Goal: Contribute content: Add original content to the website for others to see

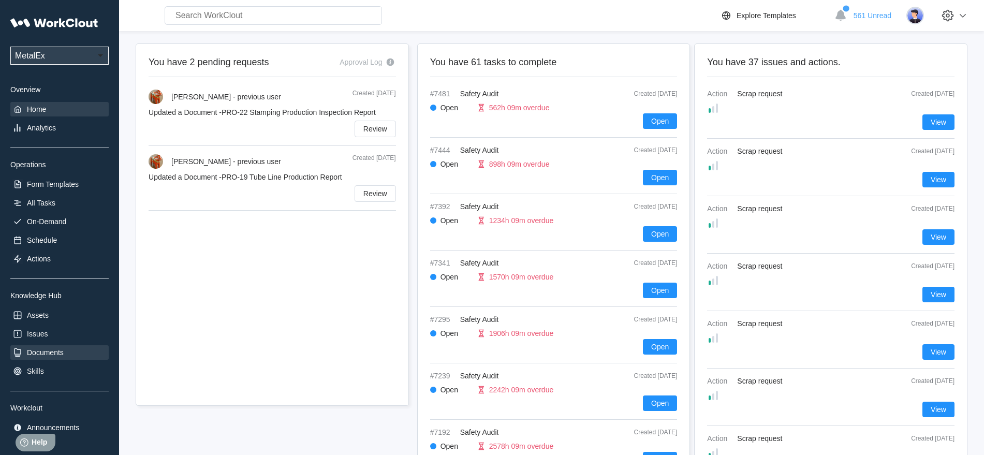
click at [42, 353] on div "Documents" at bounding box center [45, 352] width 37 height 8
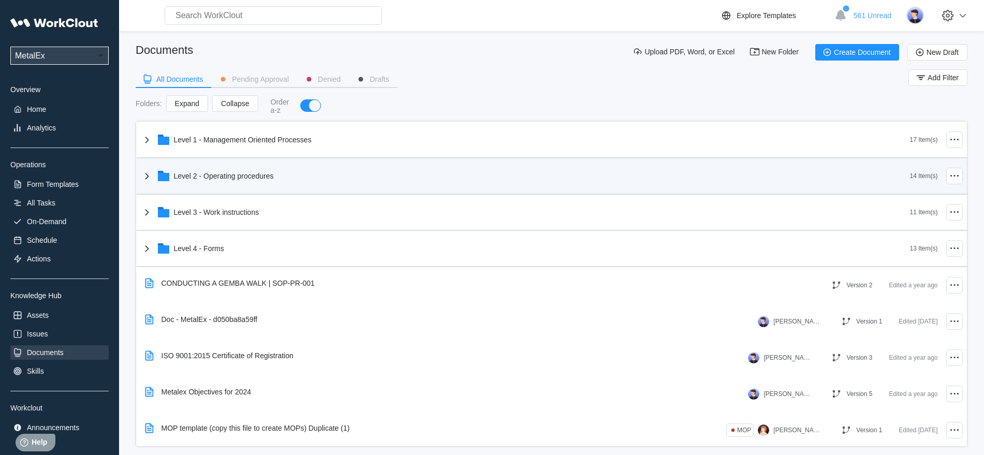
click at [222, 175] on div "Level 2 - Operating procedures" at bounding box center [224, 176] width 100 height 8
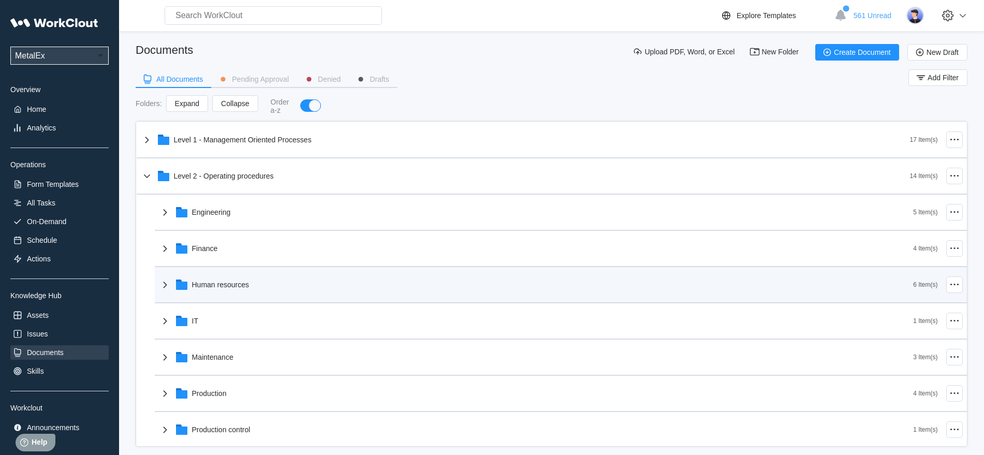
click at [228, 285] on div "Human resources" at bounding box center [220, 285] width 57 height 8
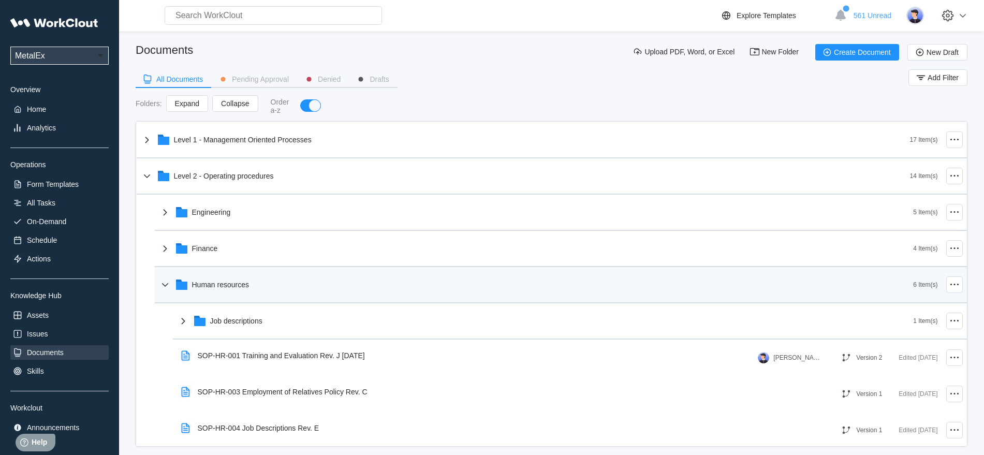
scroll to position [65, 0]
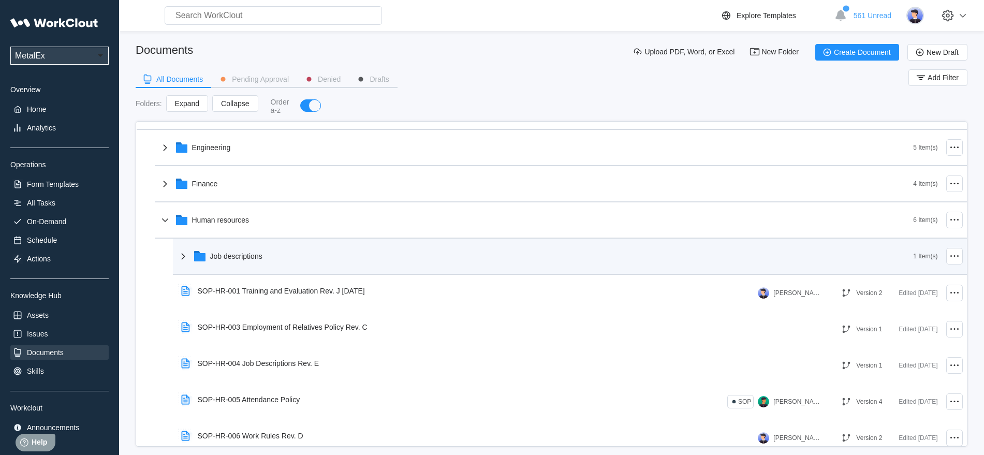
click at [220, 254] on div "Job descriptions" at bounding box center [236, 256] width 52 height 8
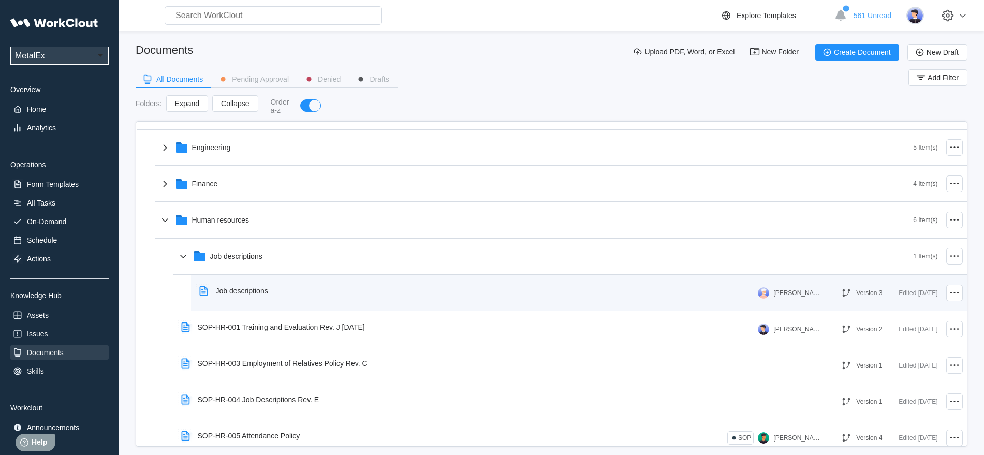
click at [226, 290] on div "Job descriptions" at bounding box center [242, 291] width 52 height 8
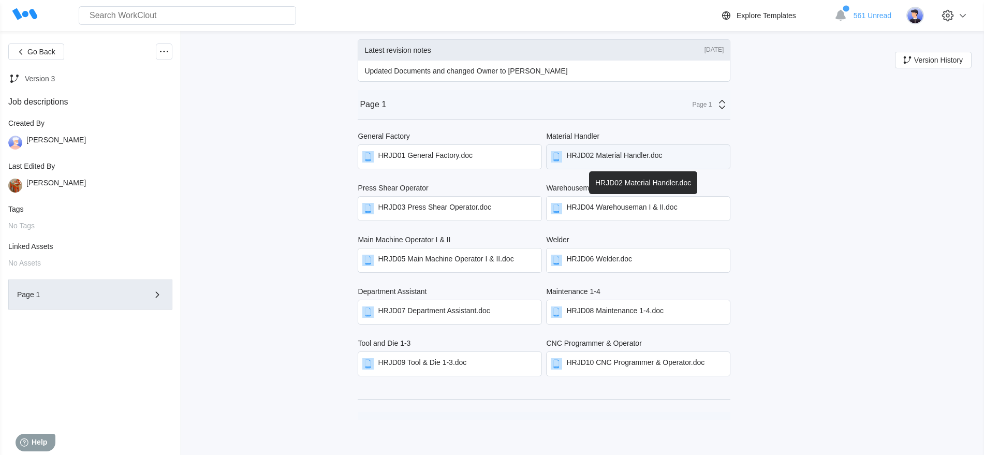
click at [647, 158] on div "HRJD02 Material Handler.doc" at bounding box center [614, 156] width 96 height 11
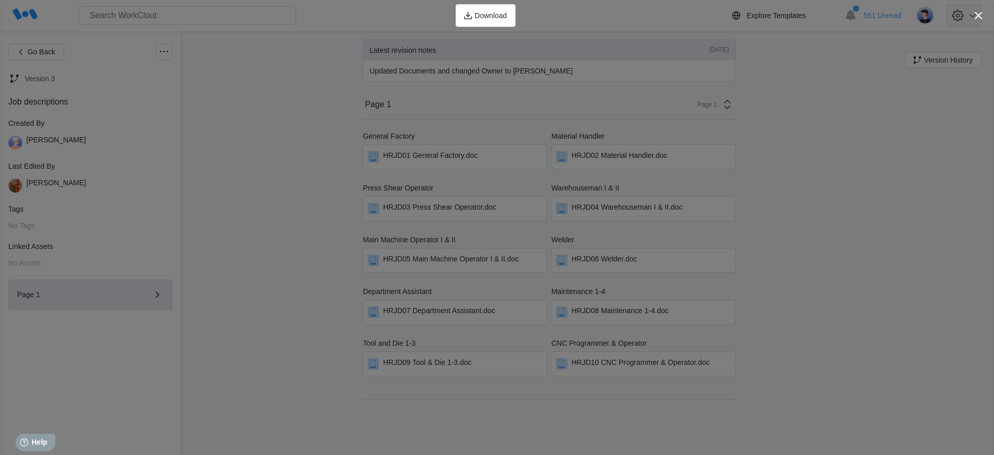
click at [975, 18] on icon "button" at bounding box center [978, 15] width 14 height 14
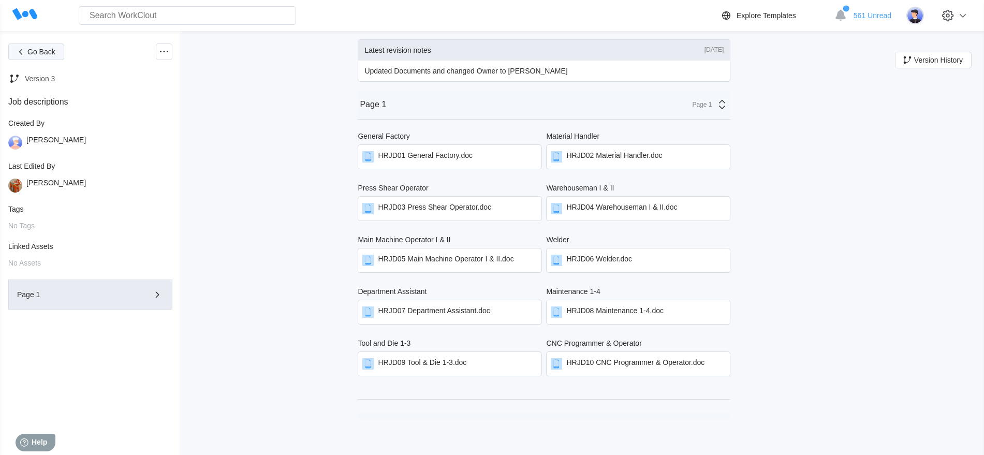
click at [40, 51] on span "Go Back" at bounding box center [41, 51] width 28 height 7
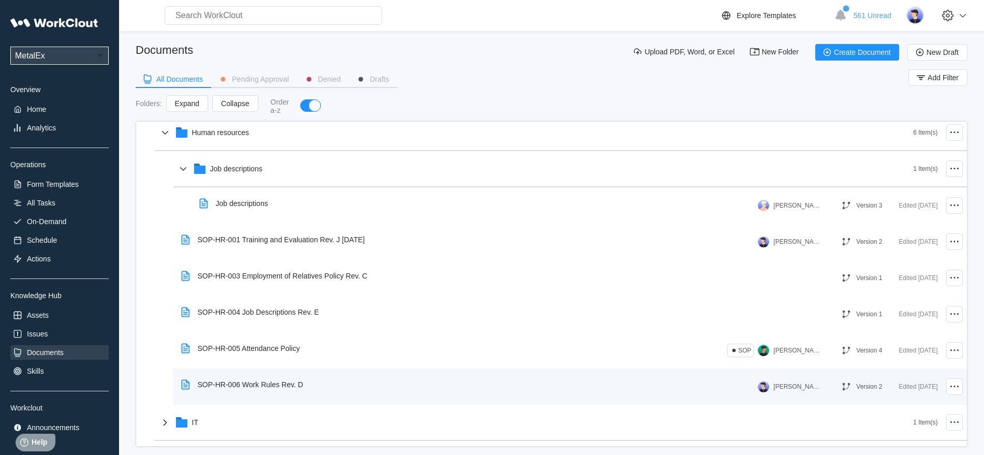
scroll to position [129, 0]
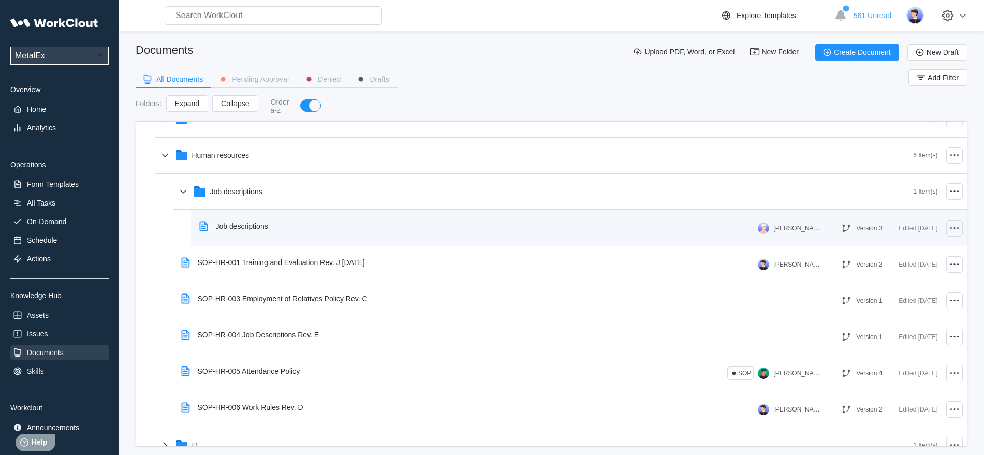
click at [948, 229] on icon at bounding box center [954, 228] width 12 height 12
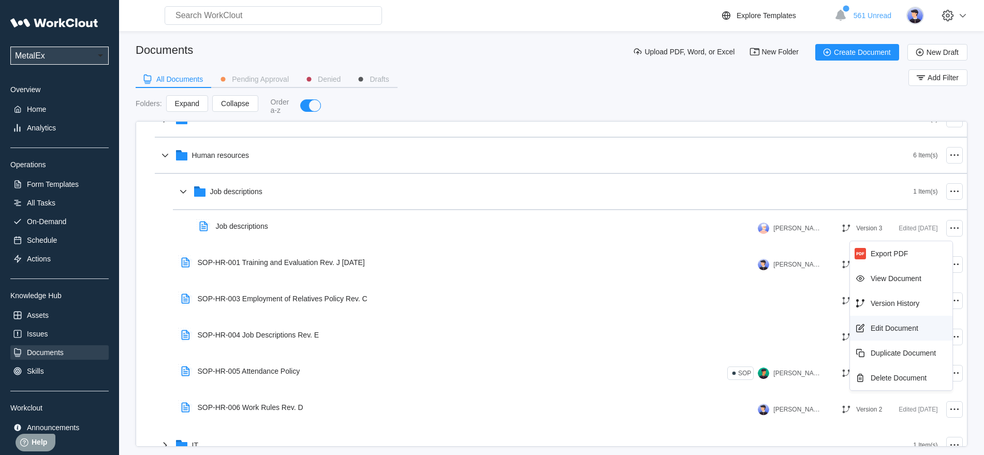
click at [897, 326] on div "Edit Document" at bounding box center [895, 328] width 48 height 8
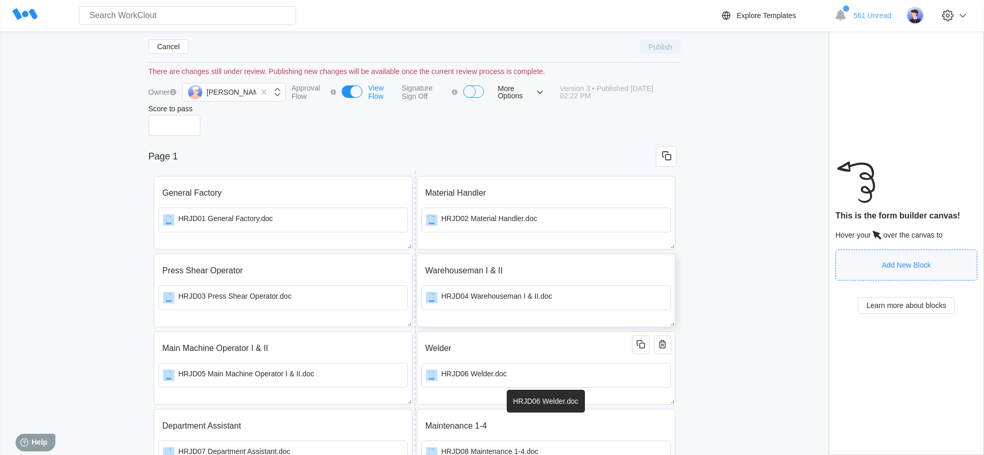
scroll to position [129, 0]
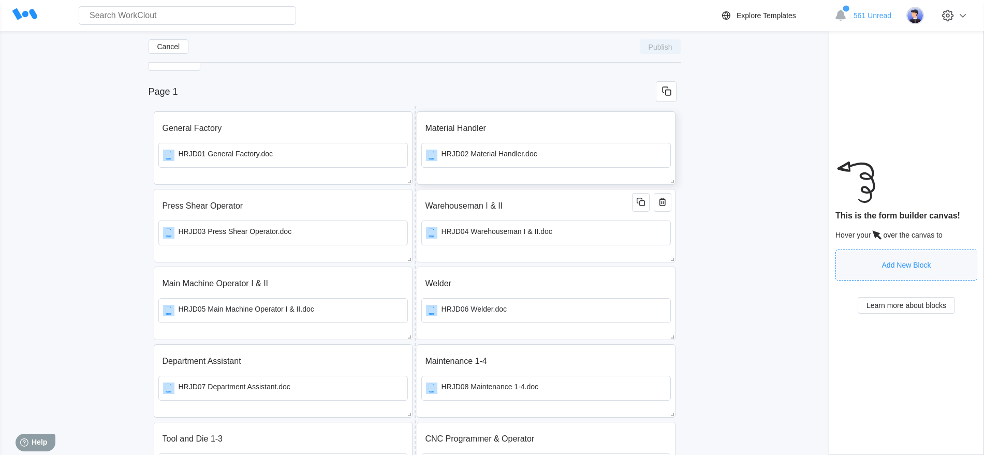
click at [635, 179] on div "Material Handler HRJD02 Material Handler.doc" at bounding box center [546, 147] width 259 height 73
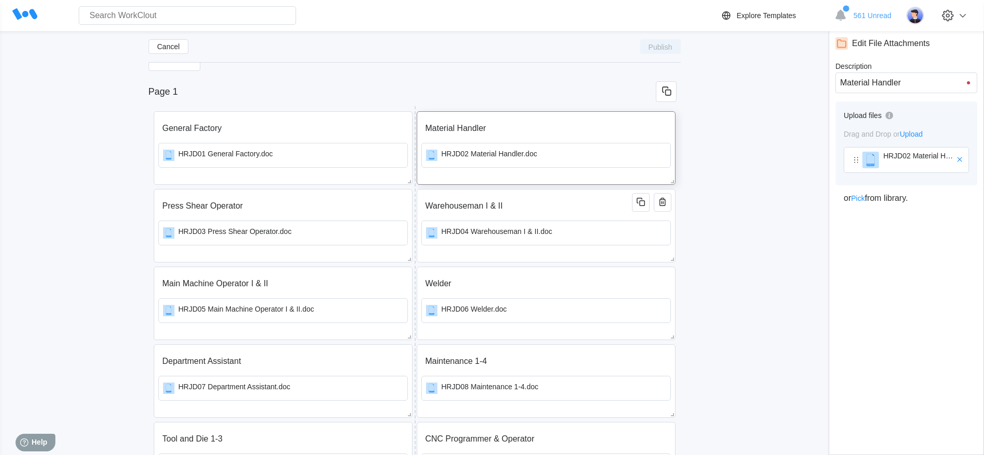
click at [911, 134] on span "Upload" at bounding box center [911, 134] width 23 height 8
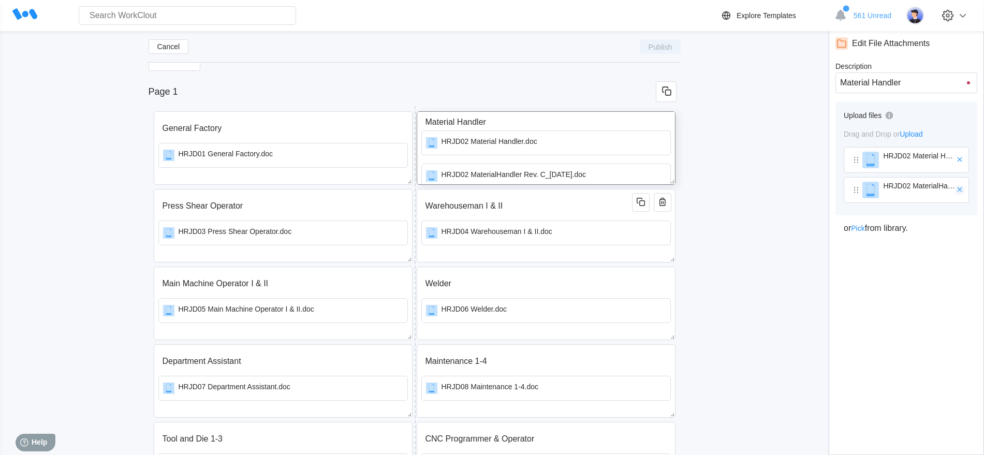
click at [961, 188] on icon "button" at bounding box center [959, 189] width 5 height 5
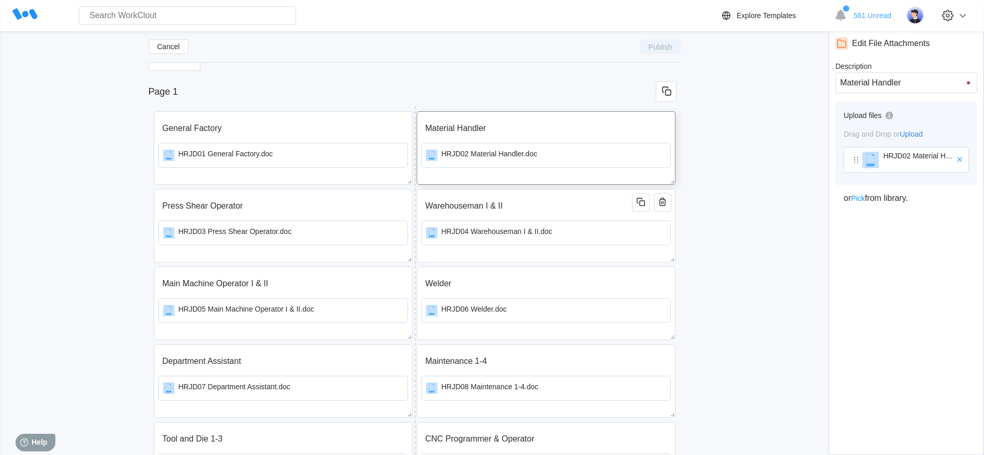
click at [917, 133] on span "Upload" at bounding box center [911, 134] width 23 height 8
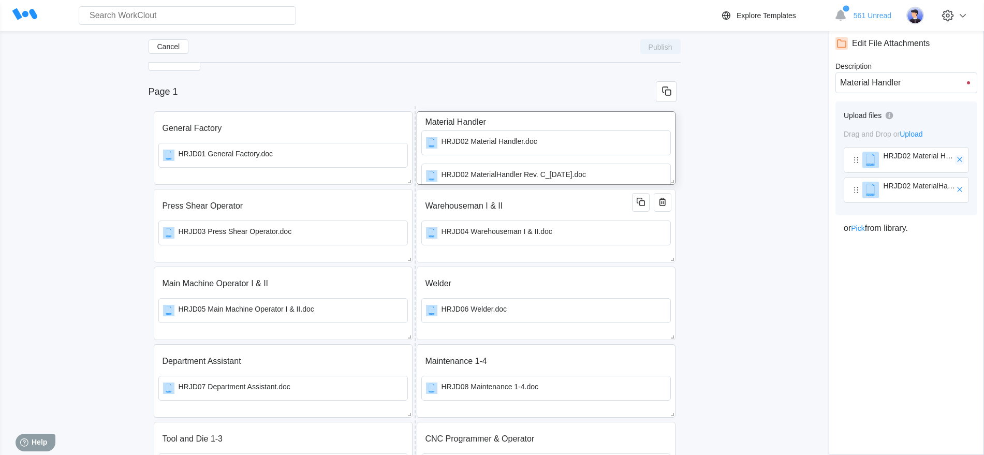
click at [960, 158] on icon "button" at bounding box center [959, 159] width 9 height 9
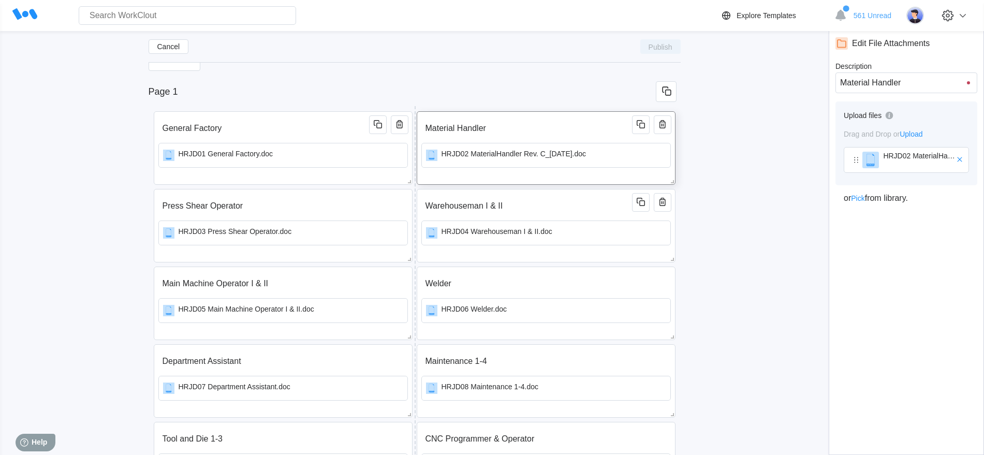
click at [18, 11] on icon at bounding box center [24, 13] width 25 height 11
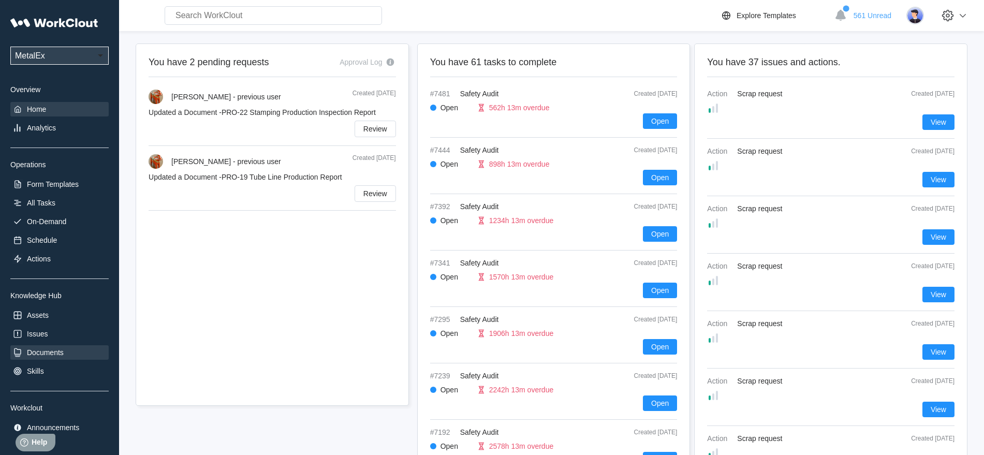
click at [42, 353] on div "Documents" at bounding box center [45, 352] width 37 height 8
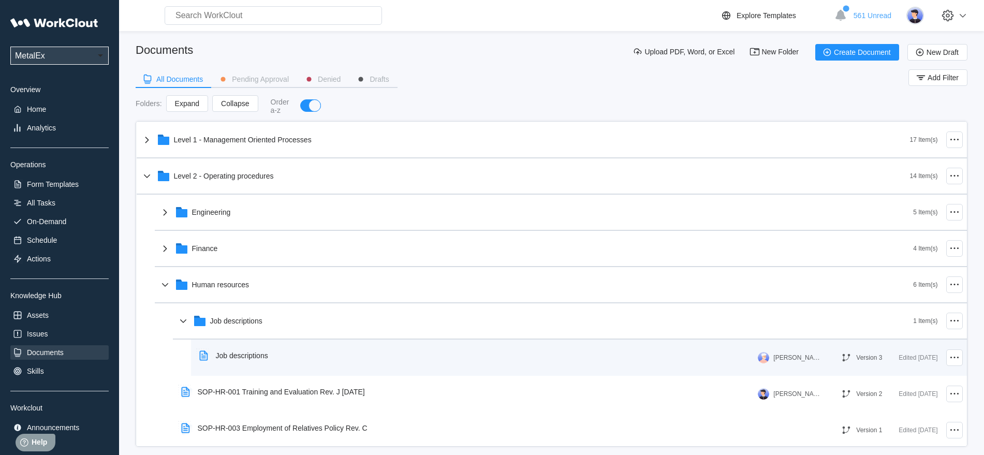
click at [226, 353] on div "Job descriptions" at bounding box center [242, 355] width 52 height 8
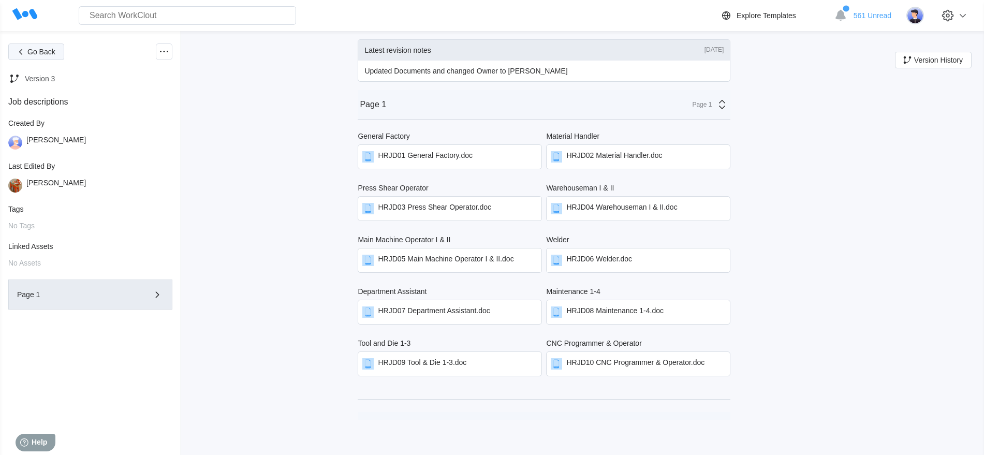
click at [35, 53] on span "Go Back" at bounding box center [41, 51] width 28 height 7
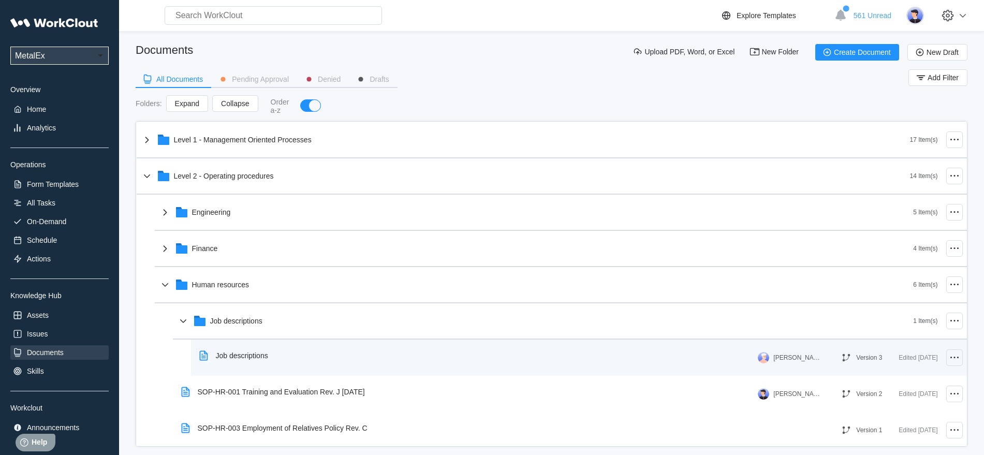
click at [948, 358] on icon at bounding box center [954, 357] width 12 height 12
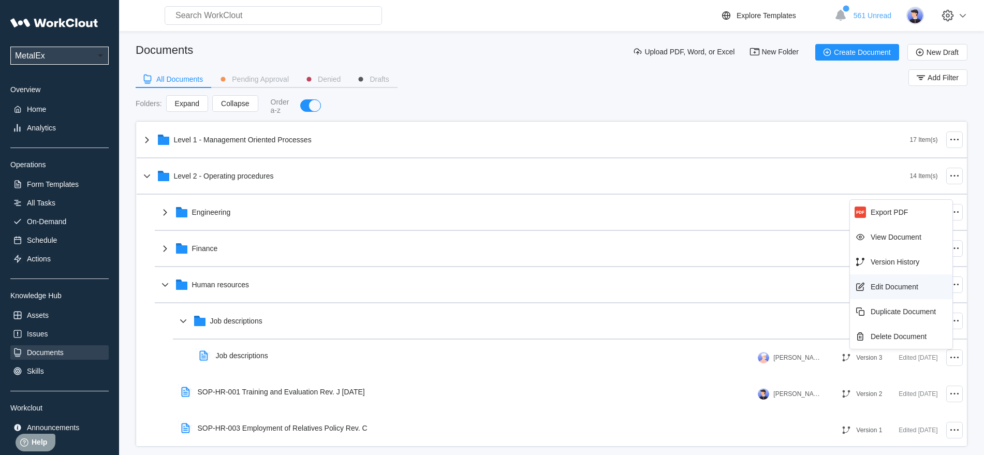
click at [904, 288] on div "Edit Document" at bounding box center [895, 287] width 48 height 8
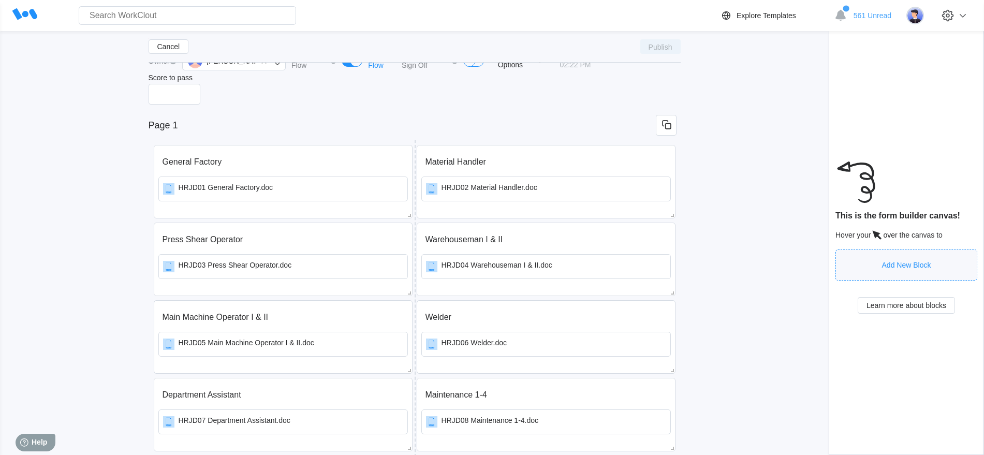
scroll to position [65, 0]
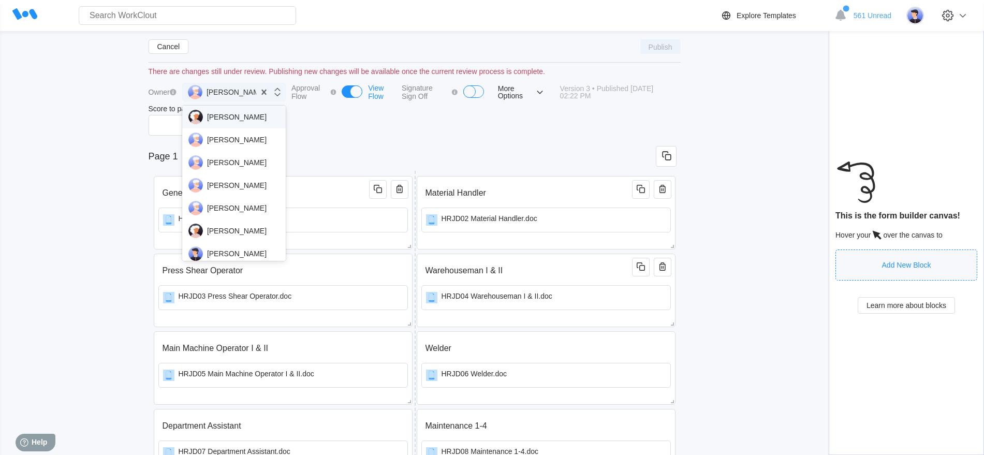
click at [274, 94] on icon at bounding box center [277, 92] width 6 height 8
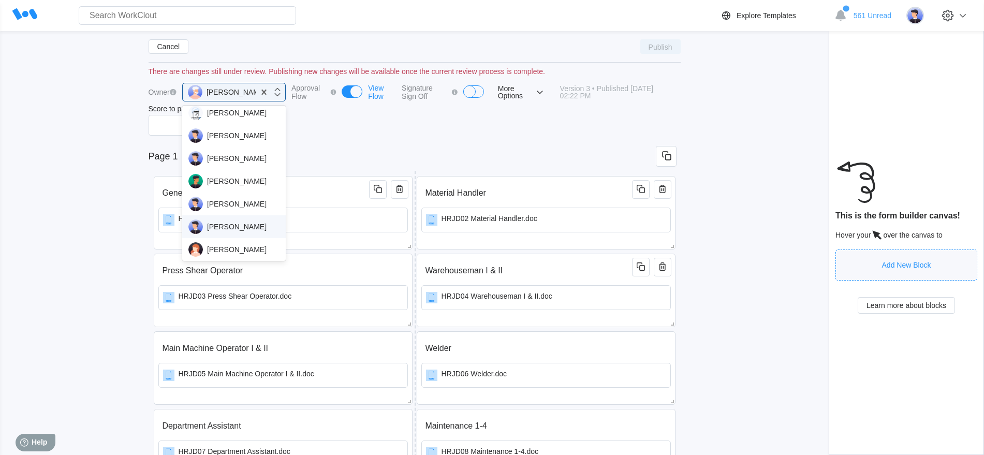
click at [245, 229] on div "[PERSON_NAME]" at bounding box center [233, 226] width 91 height 14
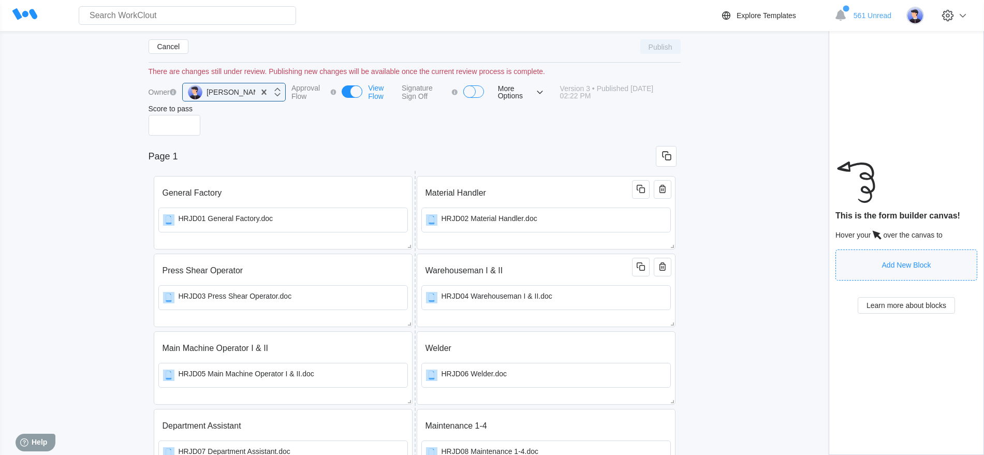
click at [368, 92] on div "View Flow" at bounding box center [382, 92] width 28 height 17
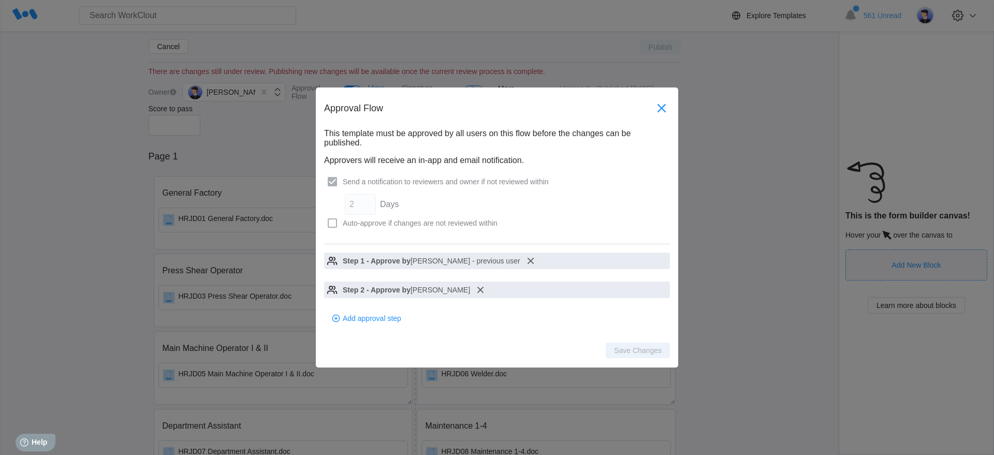
click at [665, 109] on icon at bounding box center [661, 108] width 17 height 17
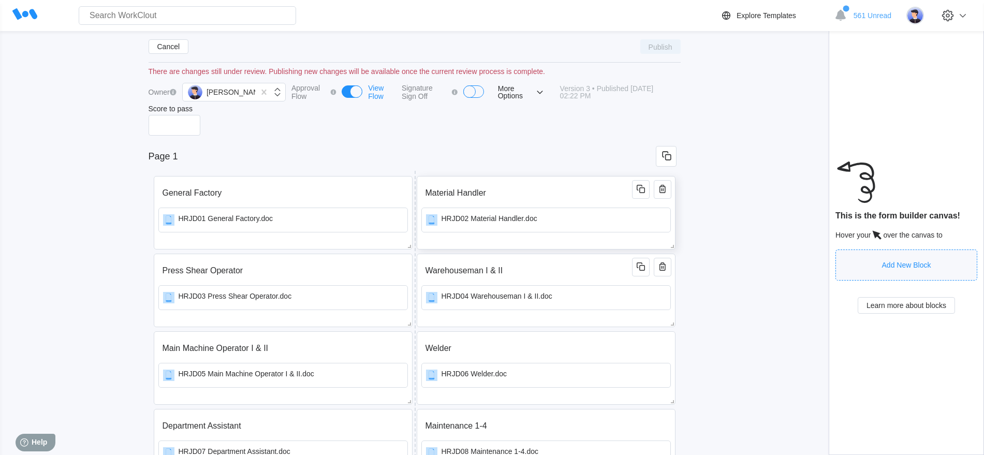
click at [661, 241] on div "Material Handler HRJD02 Material Handler.doc" at bounding box center [546, 212] width 259 height 73
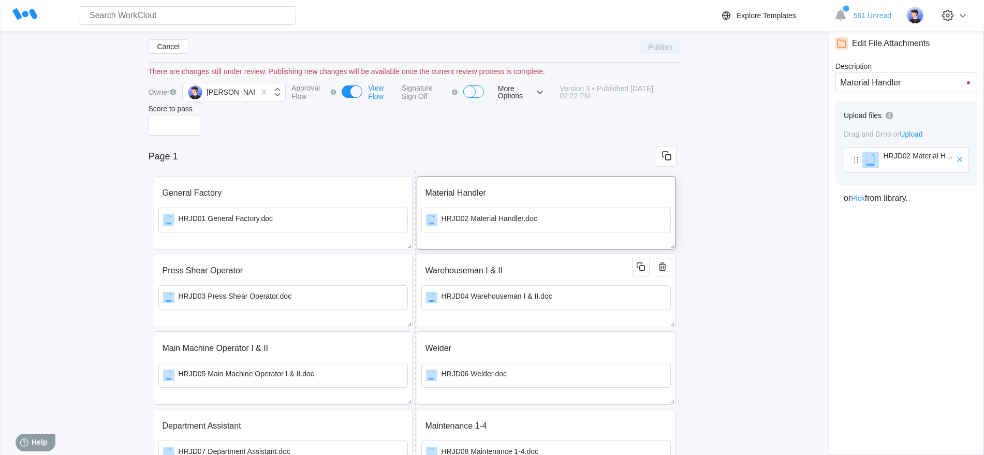
click at [919, 132] on span "Upload" at bounding box center [911, 134] width 23 height 8
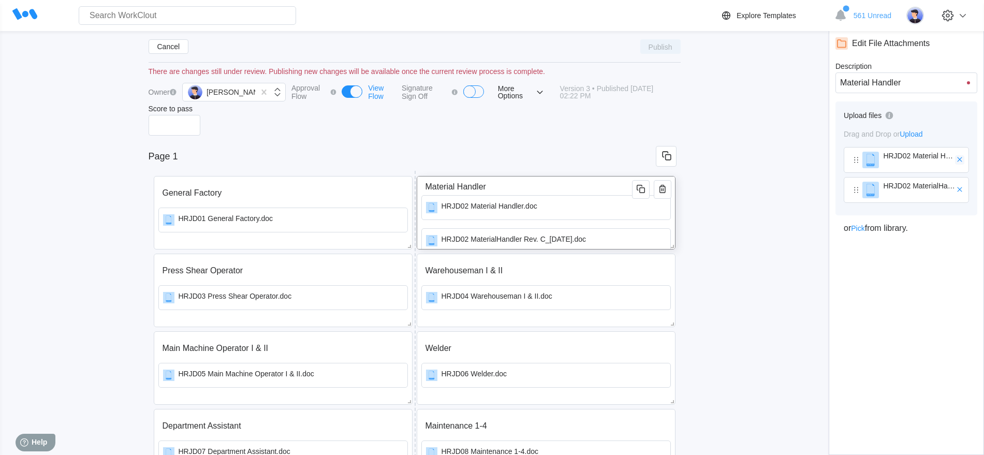
click at [959, 158] on icon "button" at bounding box center [959, 159] width 9 height 9
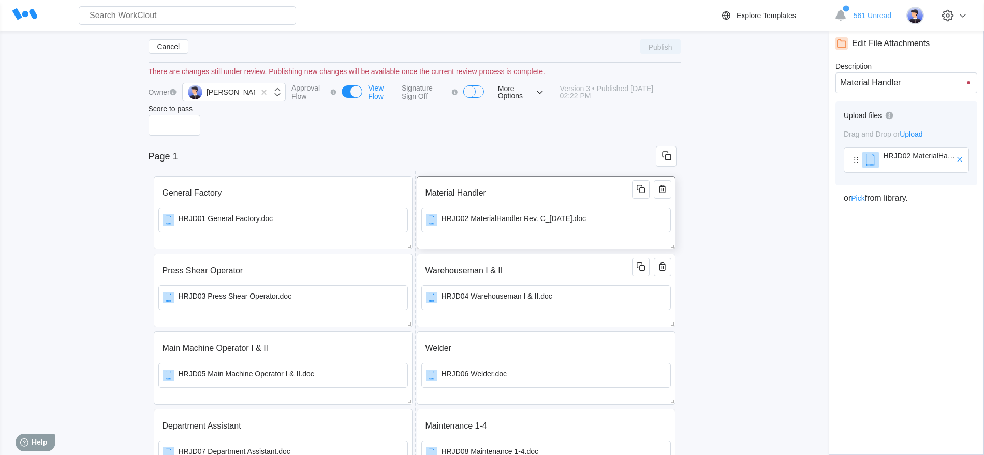
click at [368, 89] on div "View Flow" at bounding box center [382, 92] width 28 height 17
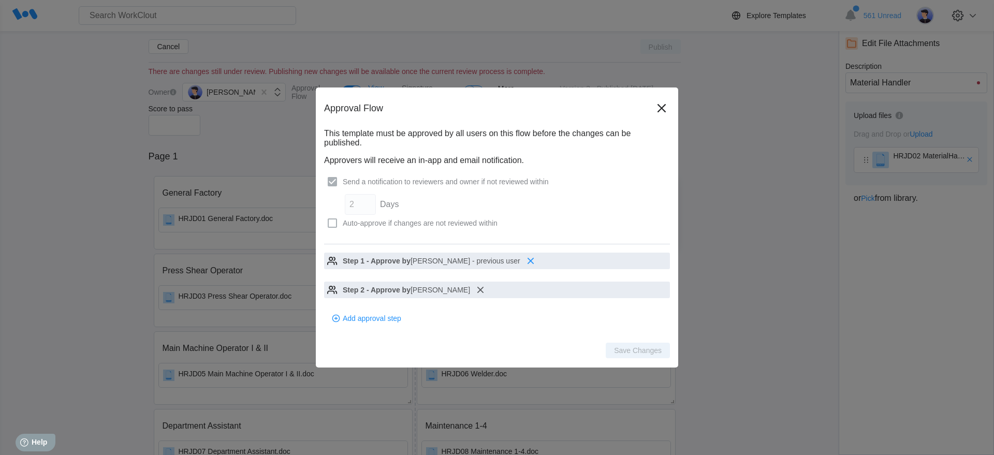
click at [528, 259] on icon at bounding box center [530, 261] width 6 height 6
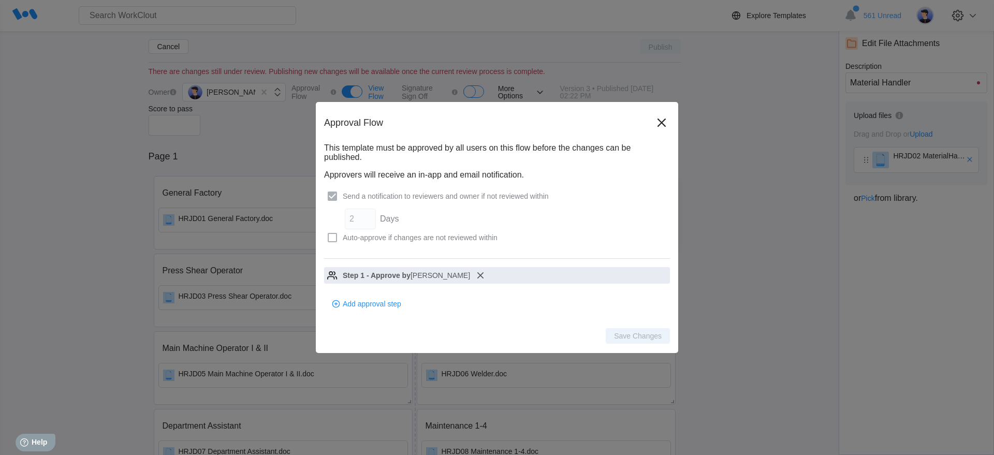
click at [332, 195] on icon at bounding box center [332, 195] width 9 height 9
click at [663, 124] on icon at bounding box center [661, 123] width 8 height 8
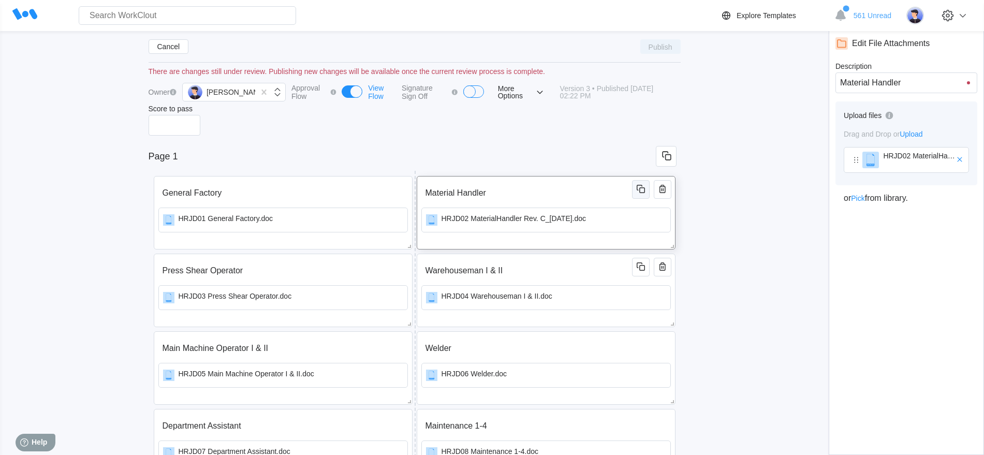
click at [640, 189] on icon "button" at bounding box center [641, 189] width 12 height 12
click at [641, 190] on icon "button" at bounding box center [641, 189] width 12 height 12
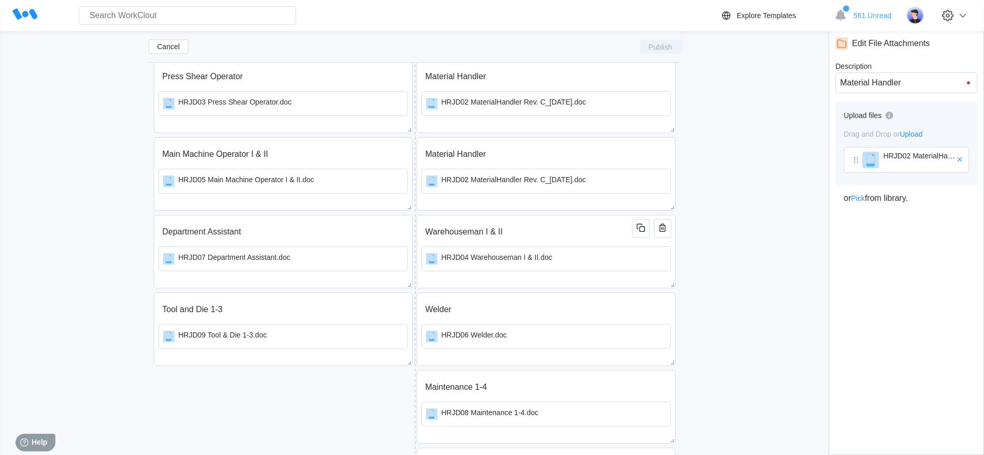
scroll to position [194, 0]
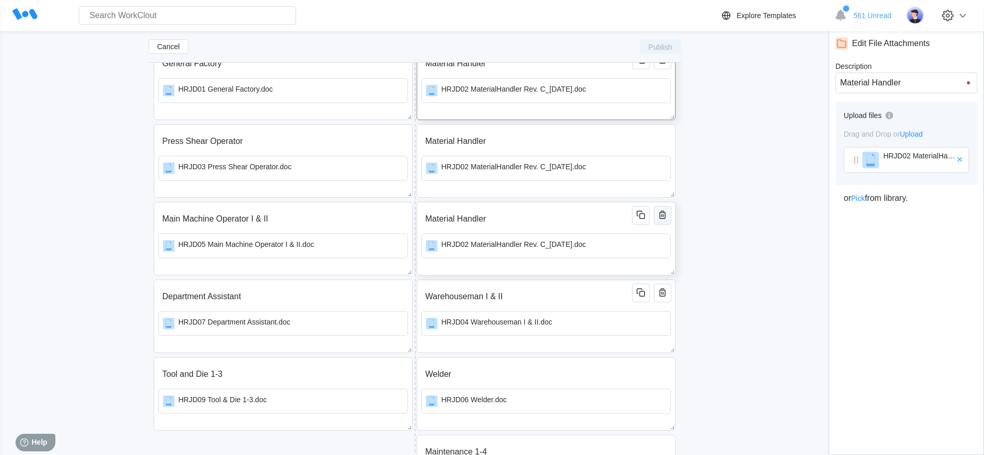
click at [666, 216] on icon "button" at bounding box center [662, 215] width 12 height 12
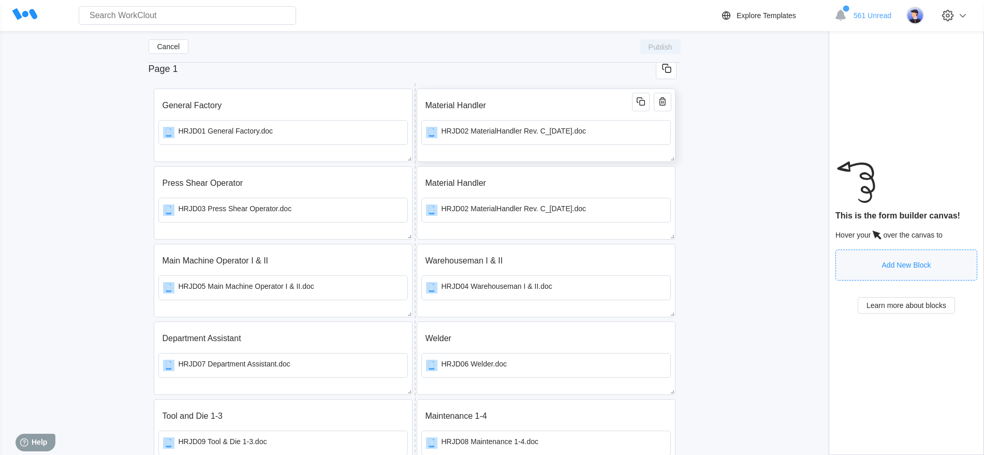
scroll to position [129, 0]
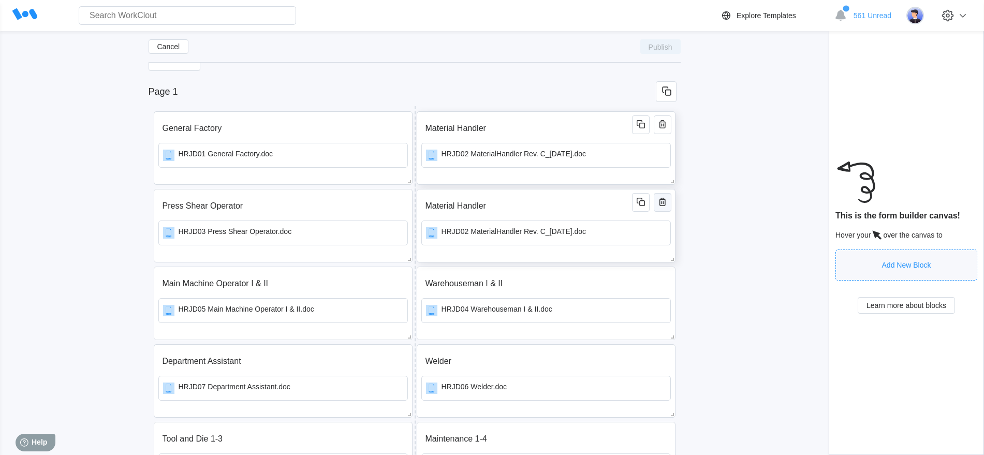
click at [663, 202] on icon "button" at bounding box center [662, 202] width 2 height 3
click at [195, 66] on div "Cancel Publish" at bounding box center [415, 51] width 532 height 40
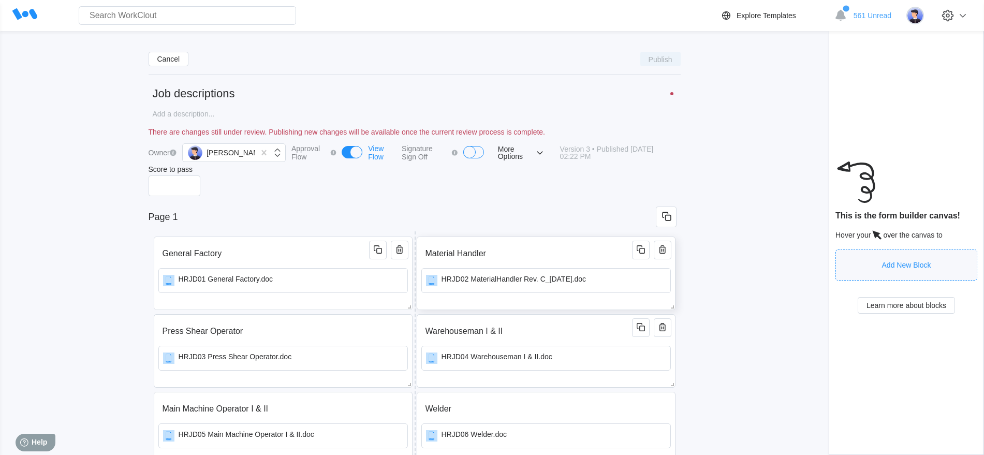
click at [368, 152] on div "View Flow" at bounding box center [382, 152] width 28 height 17
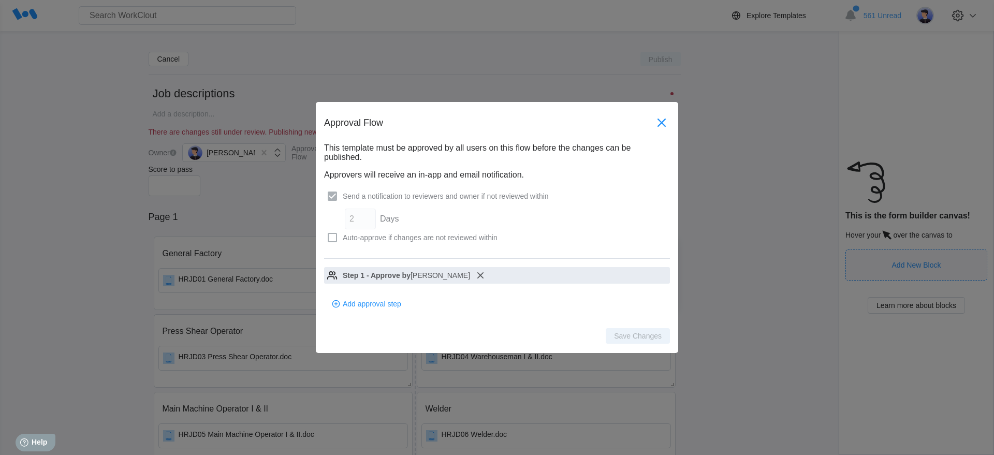
click at [662, 121] on icon at bounding box center [661, 122] width 17 height 17
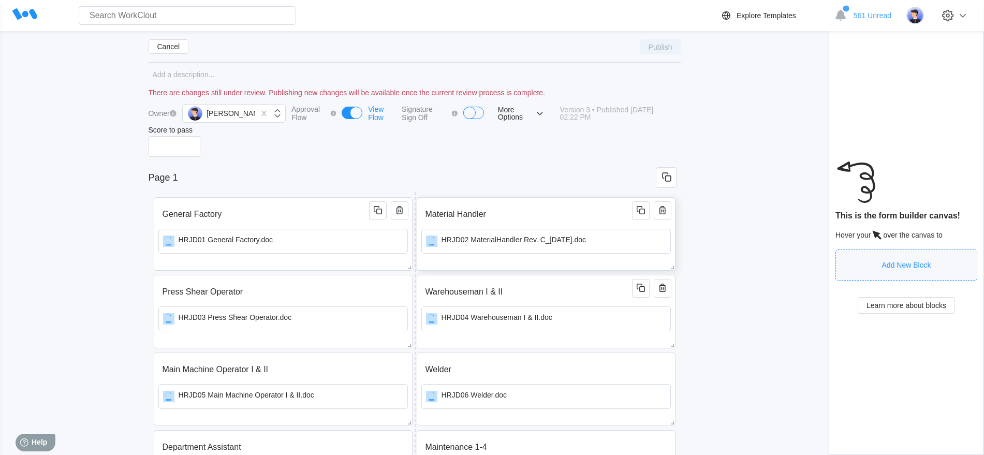
scroll to position [65, 0]
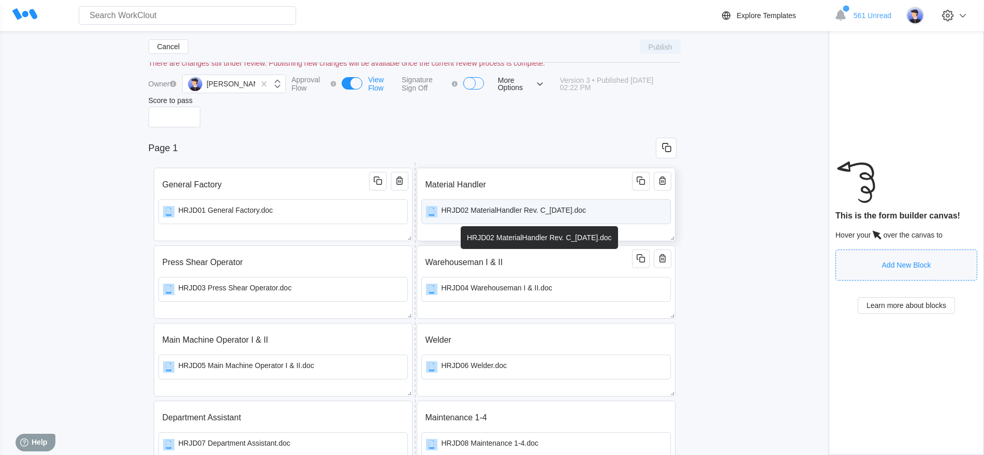
click at [464, 208] on div "HRJD02 MaterialHandler Rev. C_[DATE].doc" at bounding box center [513, 211] width 145 height 11
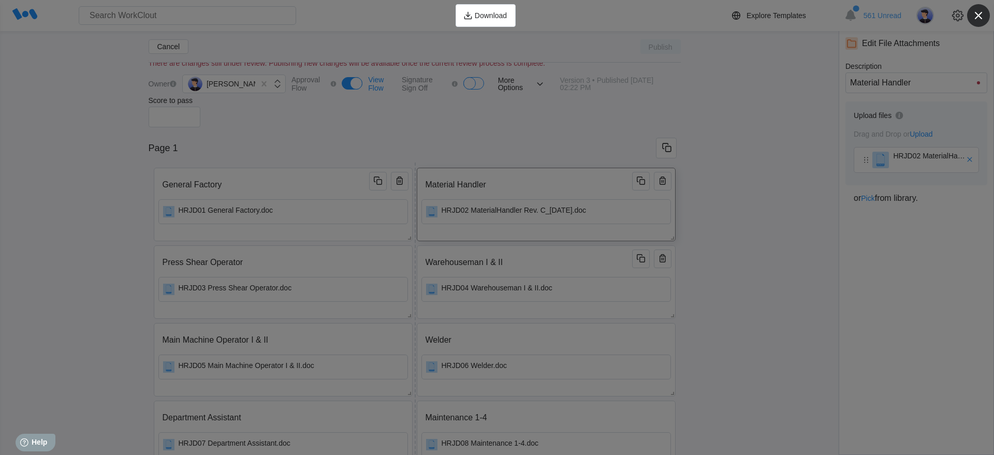
click at [978, 12] on icon "button" at bounding box center [978, 15] width 14 height 14
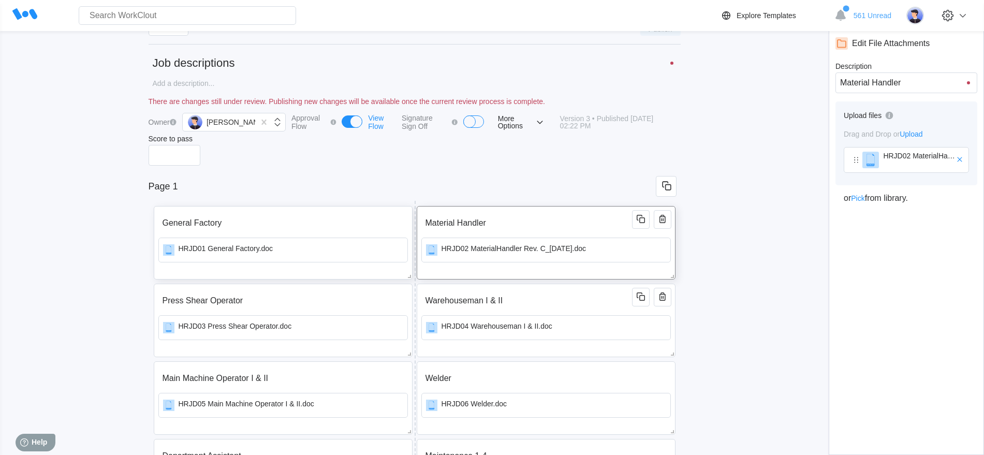
scroll to position [0, 0]
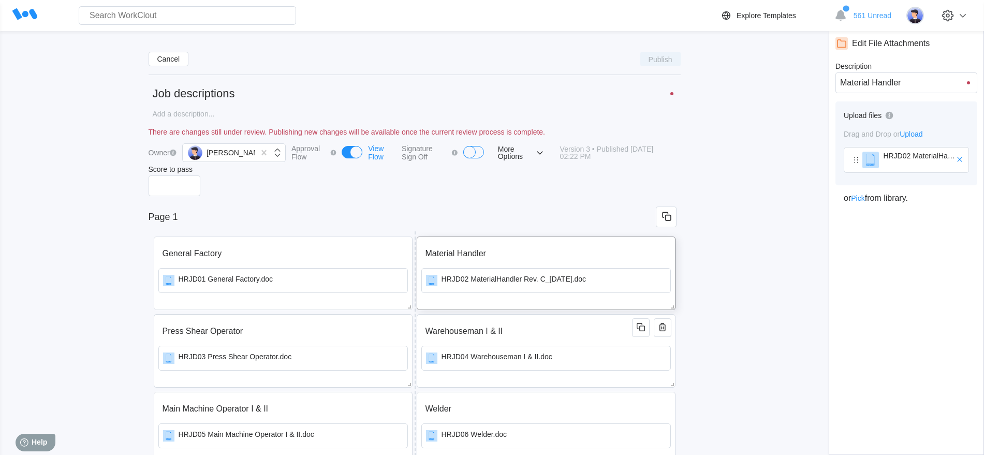
click at [368, 151] on div "View Flow" at bounding box center [382, 152] width 28 height 17
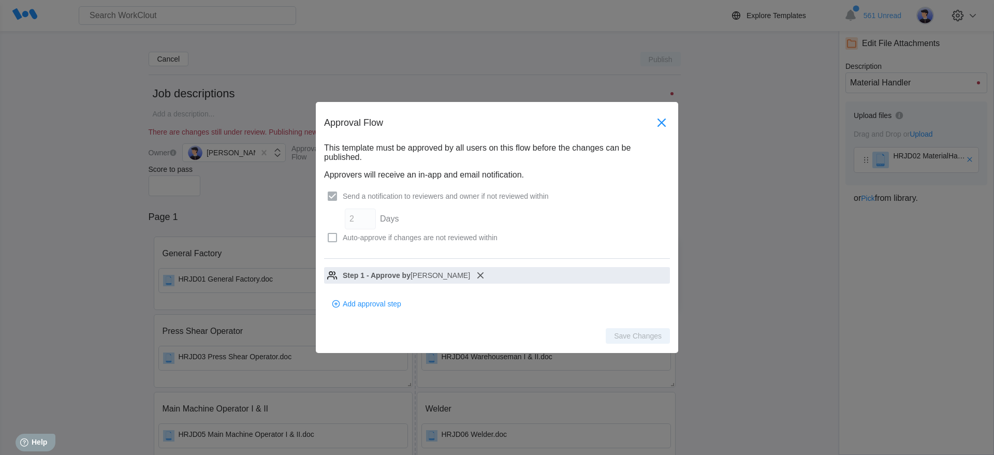
click at [666, 121] on icon at bounding box center [661, 122] width 17 height 17
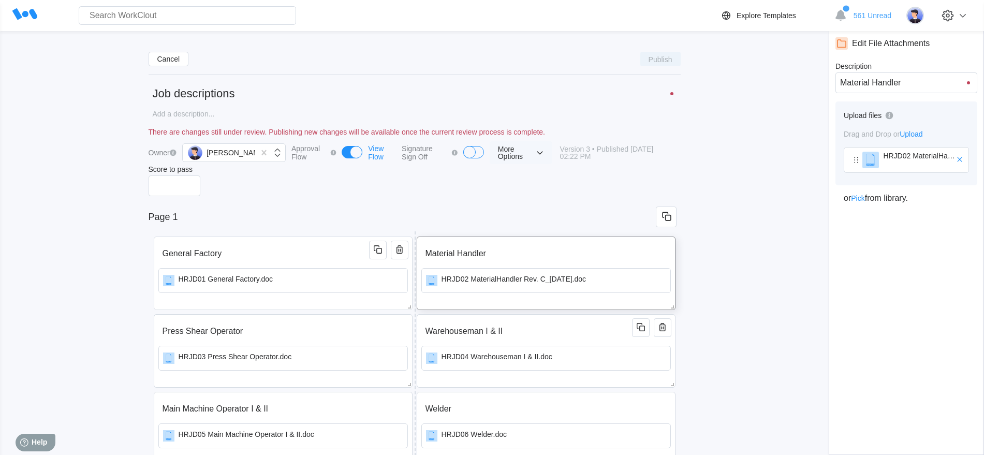
click at [498, 152] on span "More Options" at bounding box center [515, 152] width 35 height 14
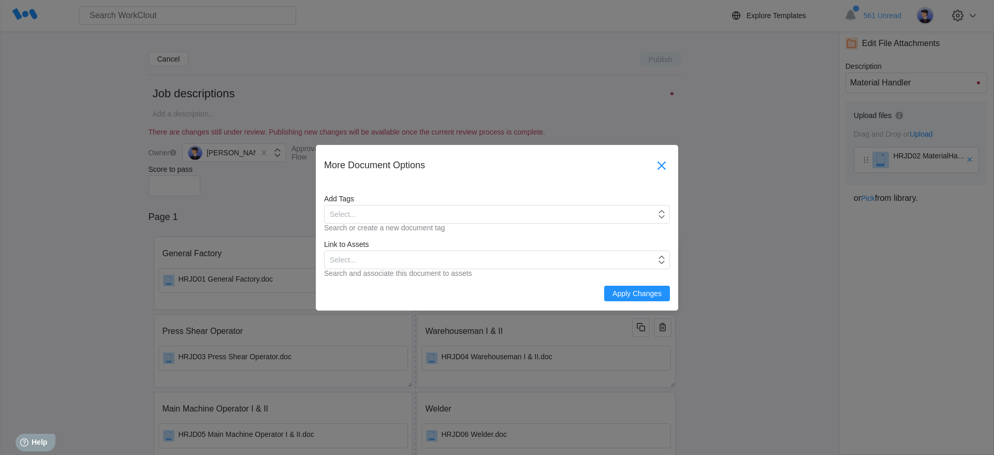
click at [657, 164] on icon at bounding box center [661, 165] width 17 height 17
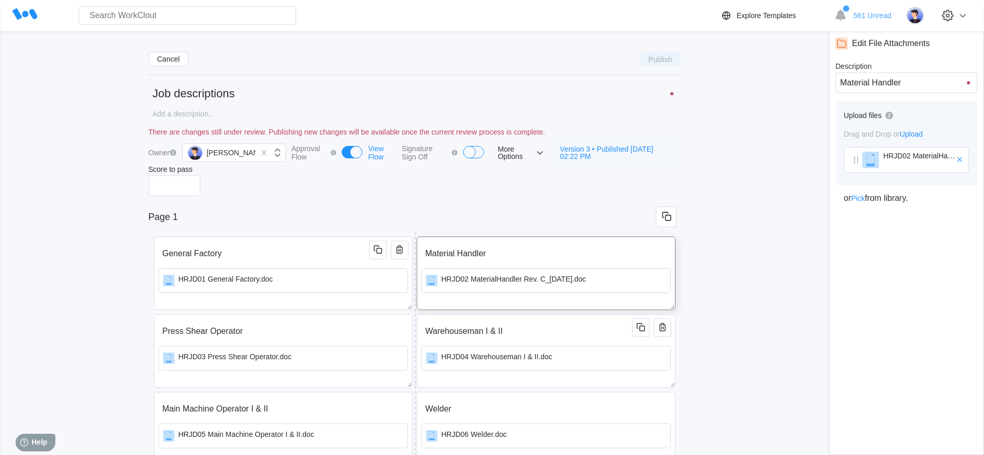
click at [657, 148] on span "Version 3 • Published [DATE] 02:22 PM" at bounding box center [616, 152] width 112 height 14
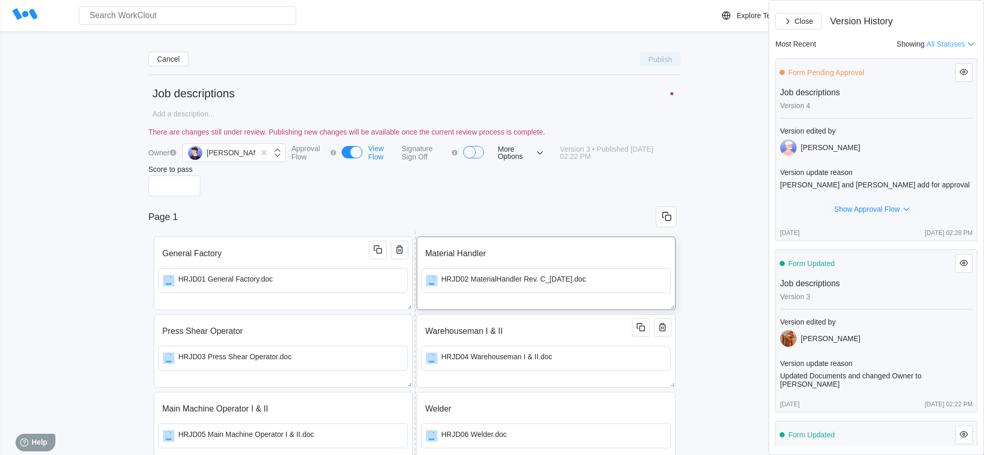
click at [881, 210] on span "Show Approval Flow" at bounding box center [867, 208] width 66 height 7
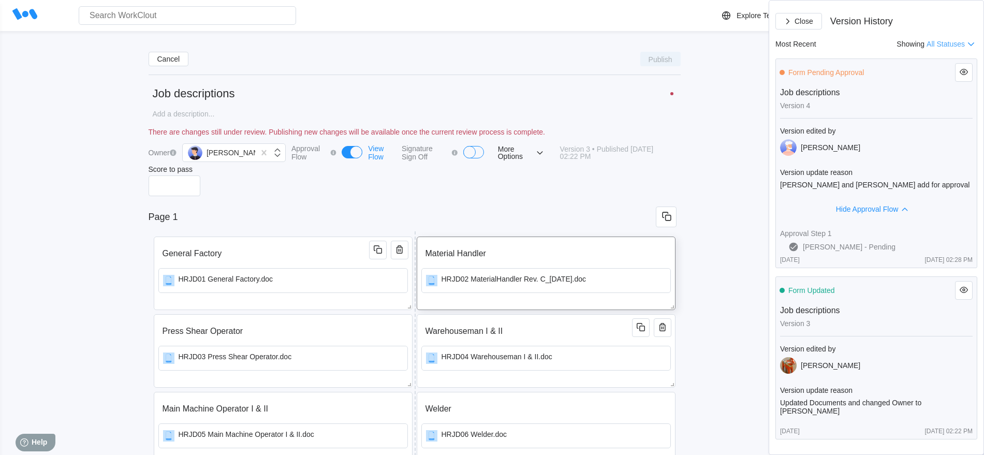
click at [793, 246] on rect at bounding box center [793, 247] width 9 height 9
click at [882, 208] on span "Hide Approval Flow" at bounding box center [867, 208] width 63 height 7
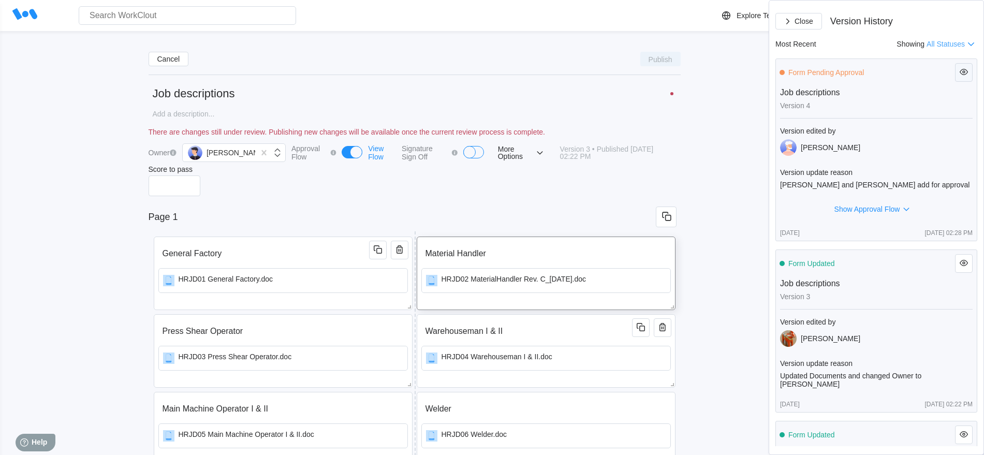
click at [957, 70] on icon "button" at bounding box center [963, 72] width 12 height 12
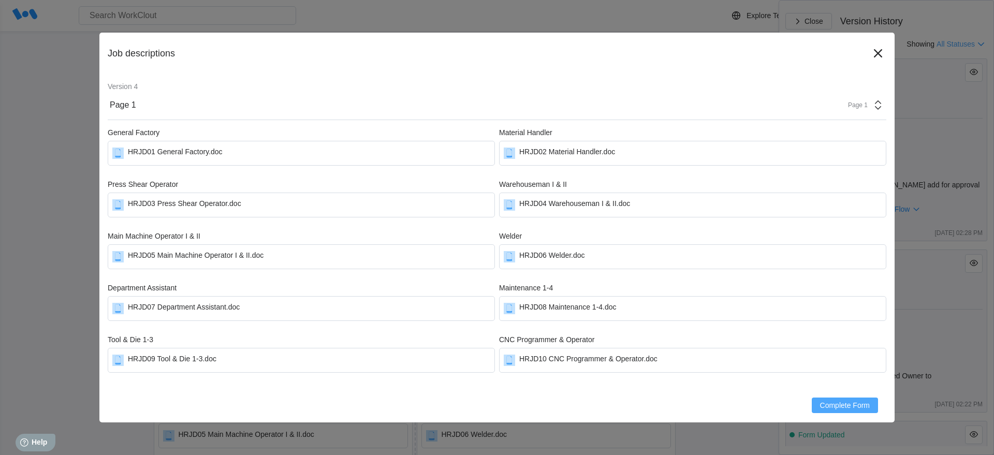
click at [847, 405] on span "Complete Form" at bounding box center [845, 405] width 50 height 7
click at [852, 405] on span "Complete Form" at bounding box center [845, 405] width 50 height 7
click at [877, 51] on icon at bounding box center [877, 53] width 17 height 17
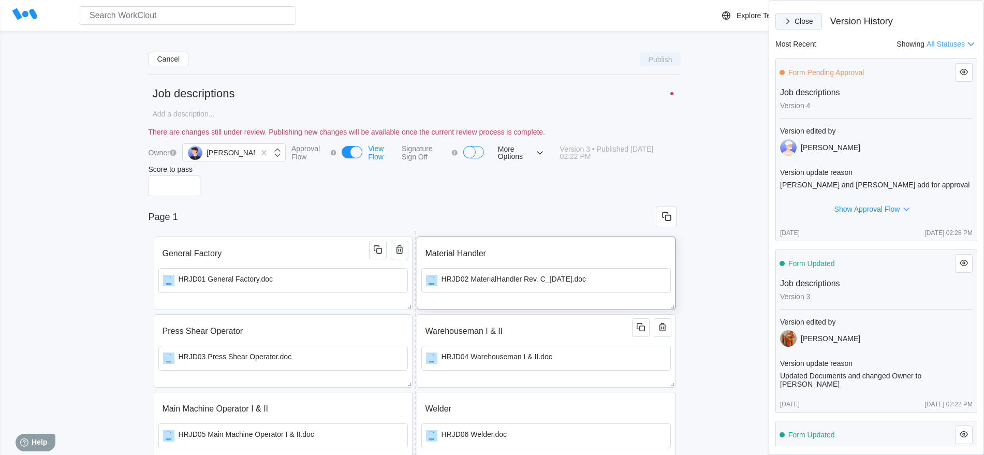
click at [805, 18] on span "Close" at bounding box center [803, 21] width 19 height 7
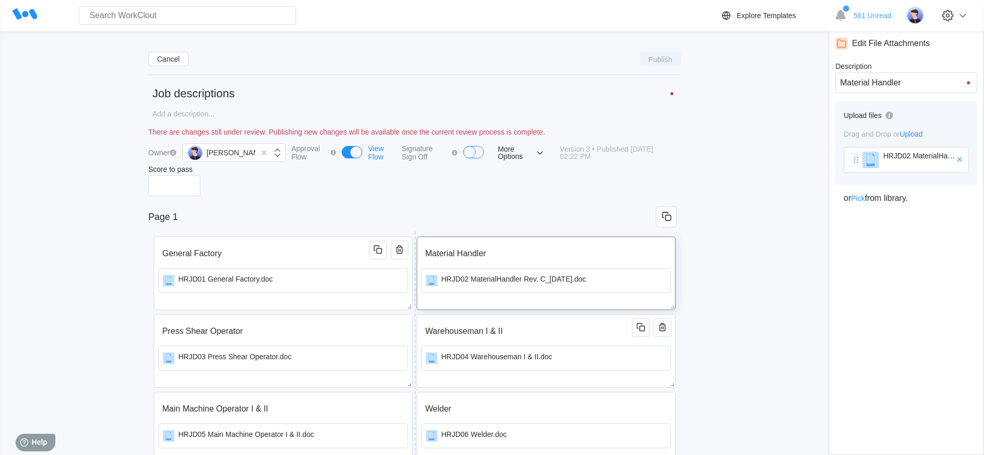
click at [19, 12] on icon at bounding box center [24, 13] width 25 height 11
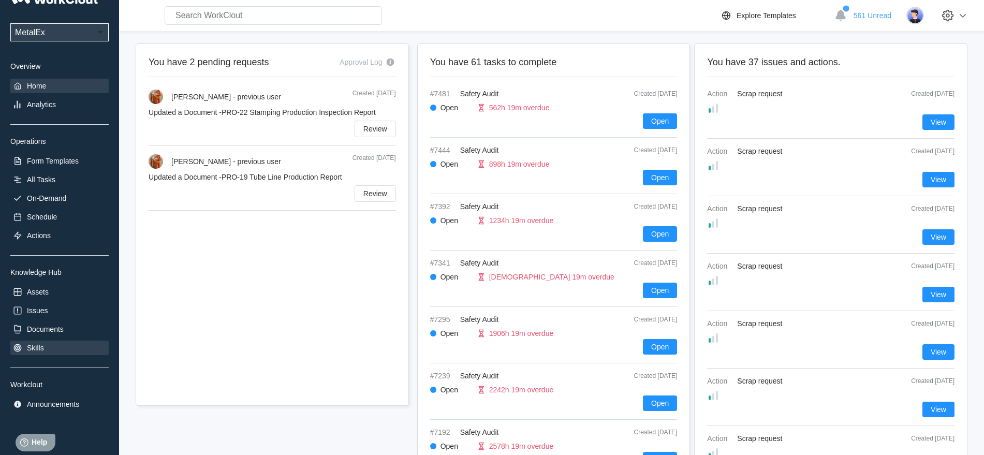
scroll to position [36, 0]
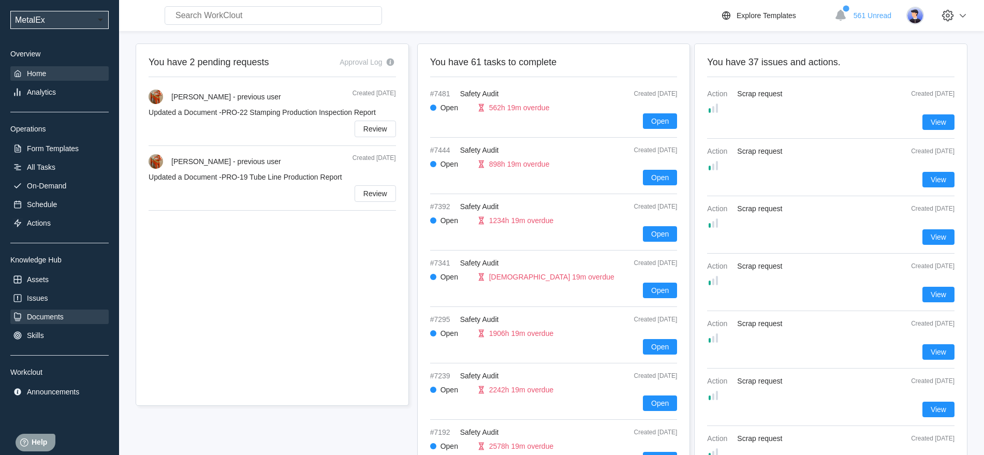
click at [50, 321] on div "Documents" at bounding box center [59, 316] width 98 height 14
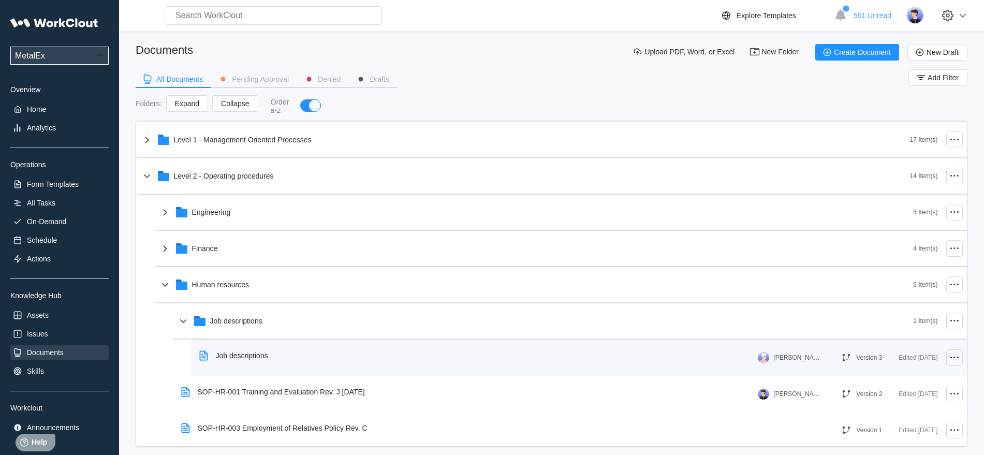
click at [948, 358] on icon at bounding box center [954, 357] width 12 height 12
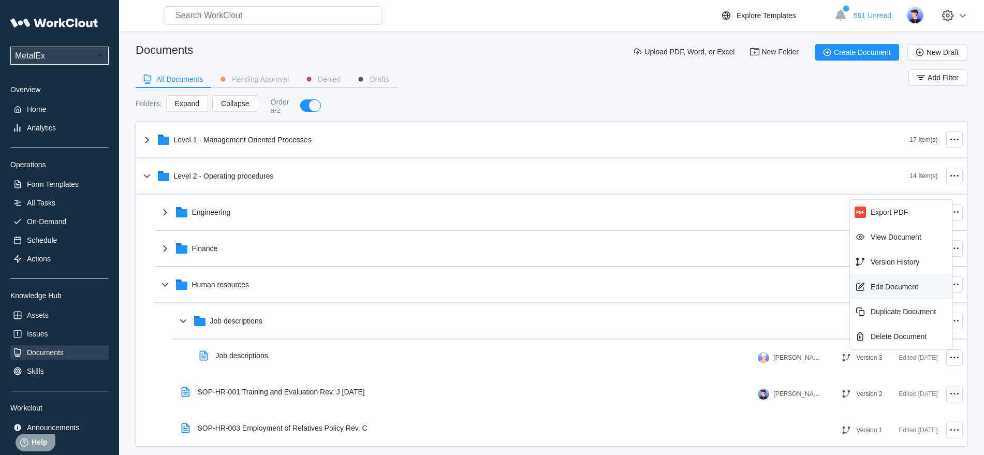
click at [890, 286] on div "Edit Document" at bounding box center [895, 287] width 48 height 8
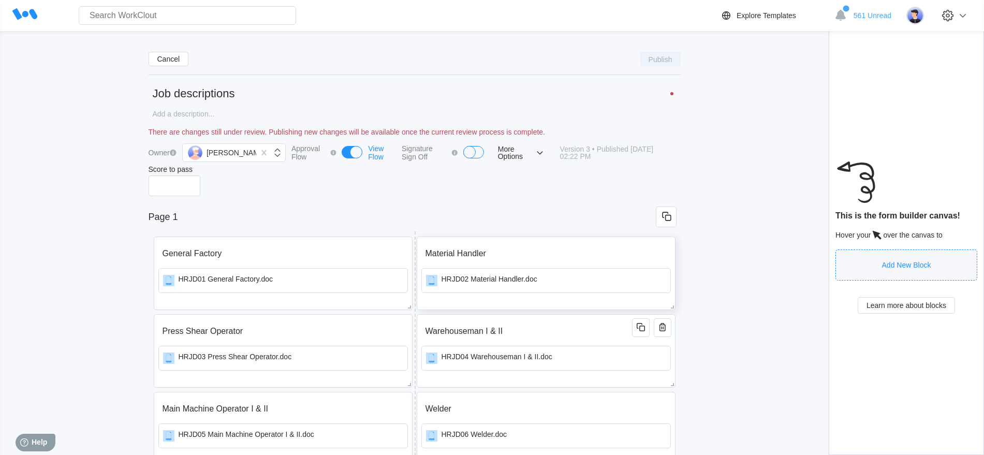
click at [648, 301] on div "HRJD02 Material Handler.doc" at bounding box center [545, 284] width 249 height 33
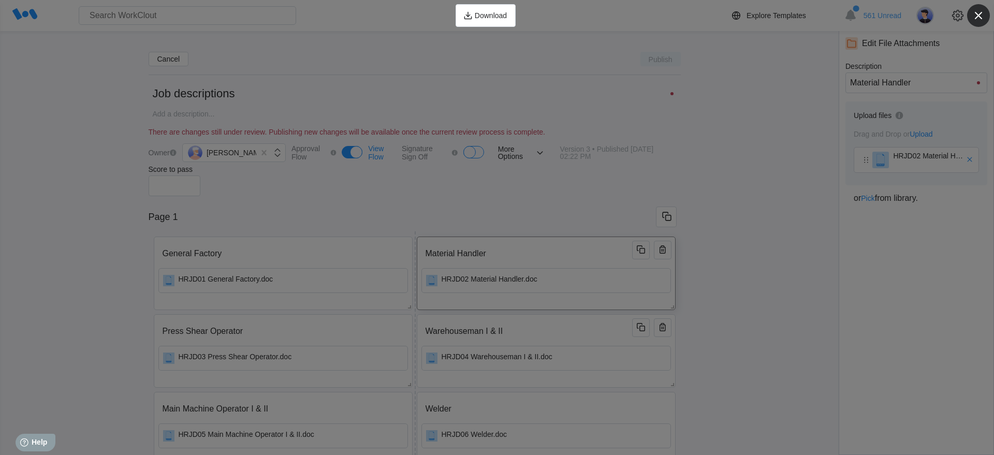
click at [979, 13] on icon "button" at bounding box center [978, 15] width 14 height 14
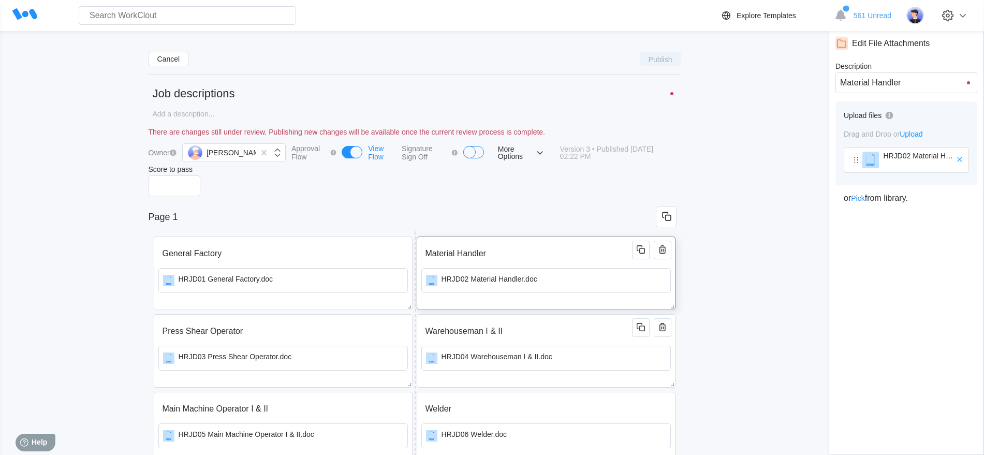
click at [564, 246] on input "Material Handler" at bounding box center [528, 253] width 214 height 21
click at [918, 132] on span "Upload" at bounding box center [911, 134] width 23 height 8
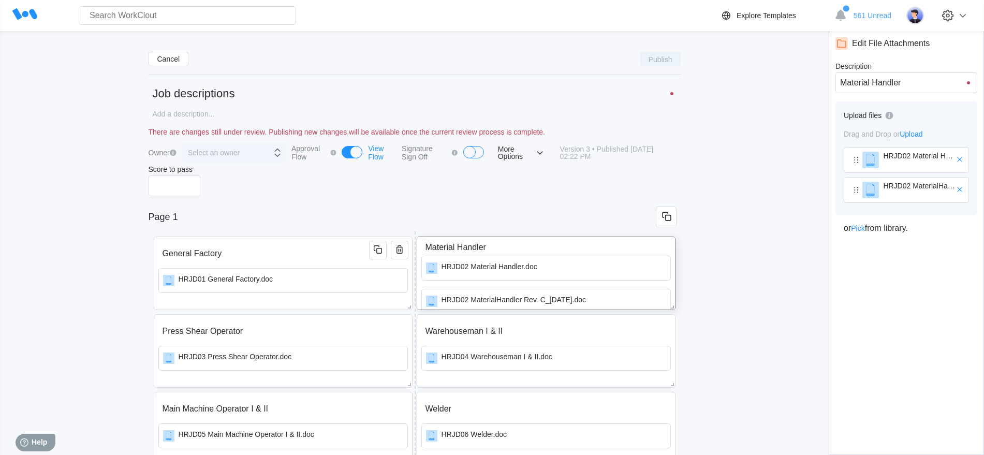
click at [273, 154] on icon at bounding box center [277, 152] width 11 height 11
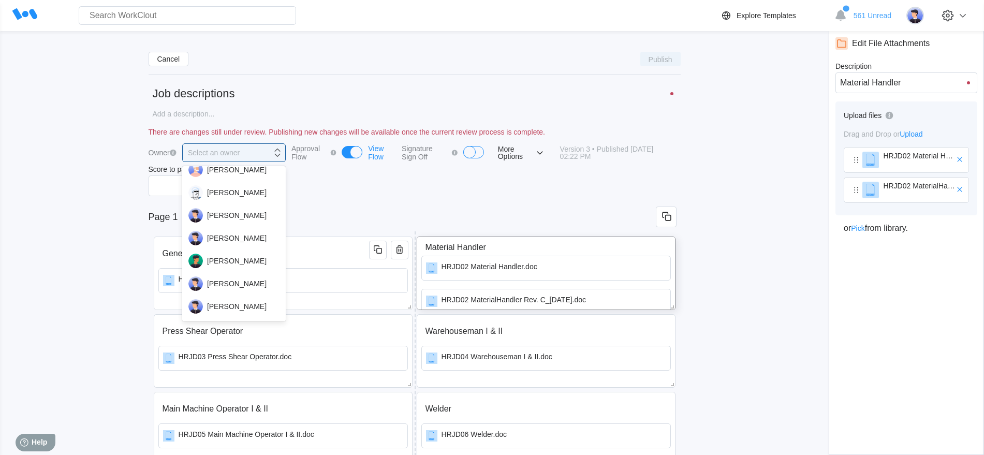
scroll to position [172, 0]
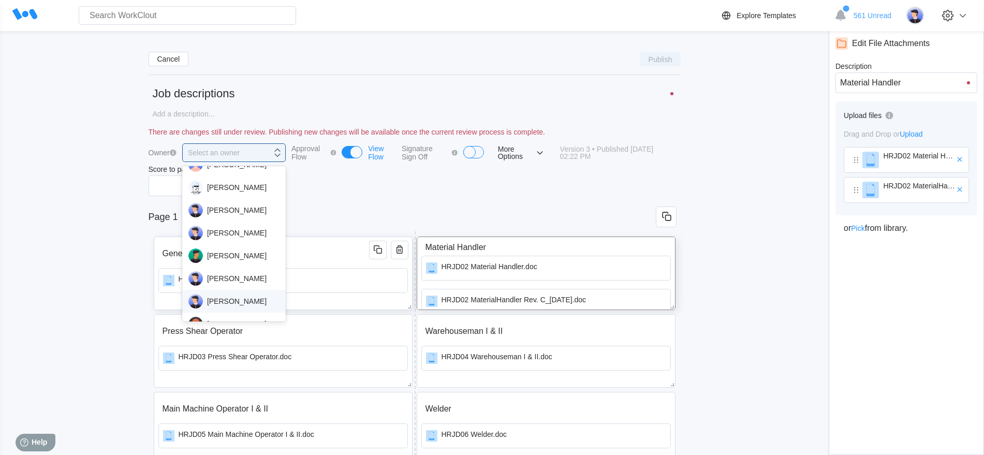
click at [234, 301] on div "[PERSON_NAME]" at bounding box center [233, 301] width 91 height 14
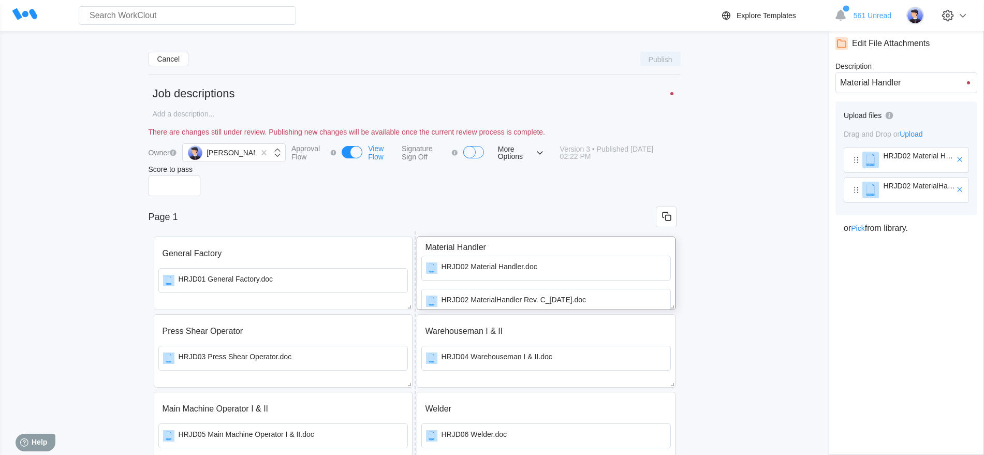
drag, startPoint x: 494, startPoint y: 132, endPoint x: 452, endPoint y: 212, distance: 90.3
click at [452, 212] on input "Page 1" at bounding box center [402, 217] width 507 height 21
click at [672, 93] on div at bounding box center [671, 93] width 3 height 3
click at [160, 115] on textarea at bounding box center [415, 114] width 532 height 20
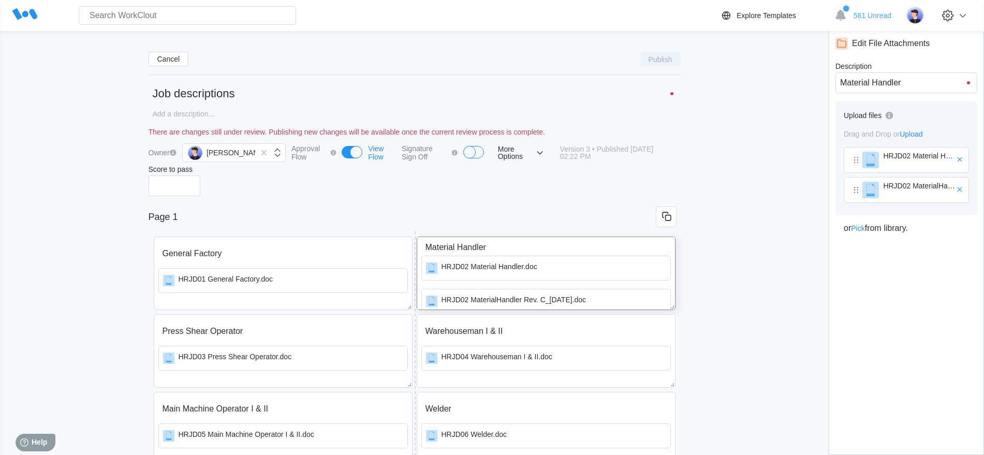
drag, startPoint x: 153, startPoint y: 114, endPoint x: 196, endPoint y: 113, distance: 43.0
click at [196, 113] on textarea at bounding box center [415, 114] width 532 height 20
type textarea "J"
type textarea "x"
type textarea "Jo"
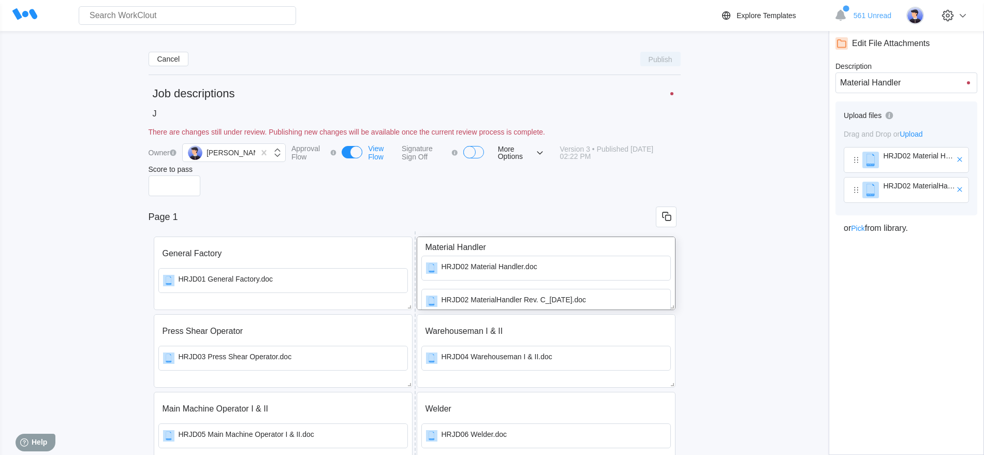
type textarea "x"
type textarea "Job"
type textarea "x"
type textarea "Job"
type textarea "x"
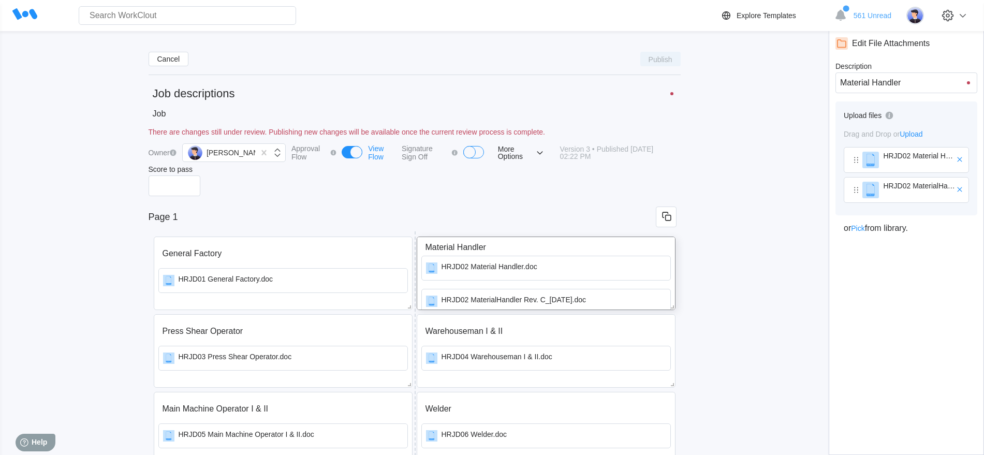
type textarea "Job d"
type textarea "x"
type textarea "Job de"
type textarea "x"
type textarea "Job des"
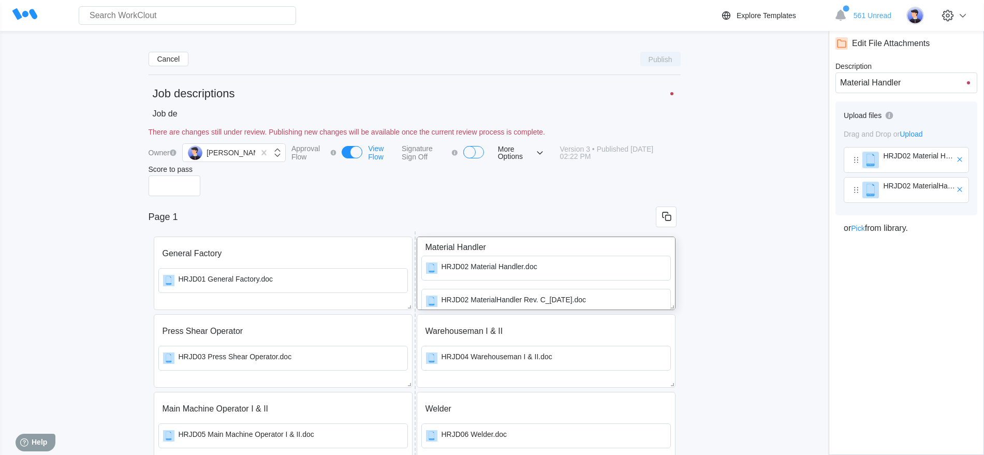
type textarea "x"
type textarea "Job desc"
type textarea "x"
type textarea "Job descr"
type textarea "x"
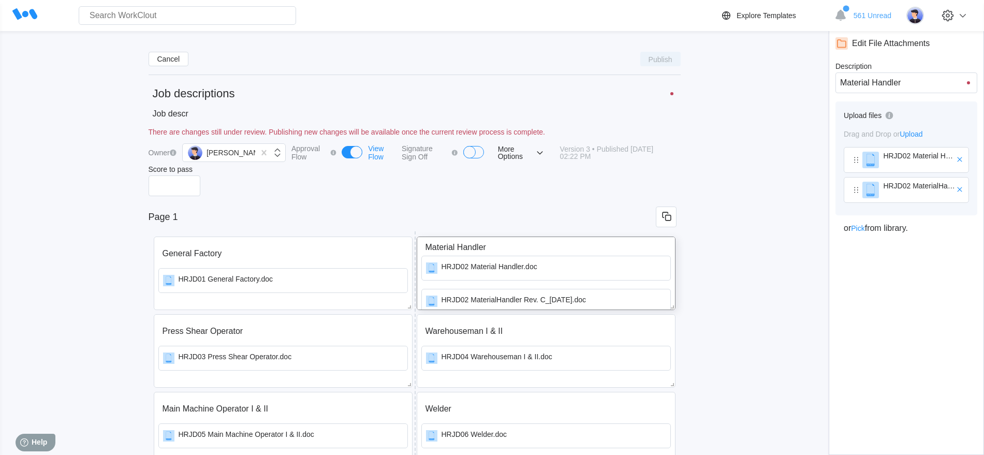
type textarea "Job descri"
type textarea "x"
type textarea "Job descrip"
type textarea "x"
type textarea "Job descript"
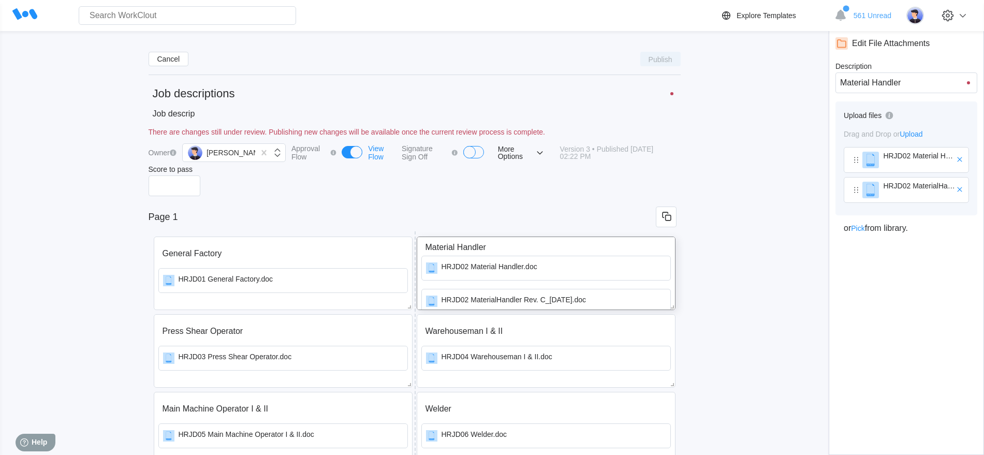
type textarea "x"
type textarea "Job descripti"
type textarea "x"
type textarea "Job descriptio"
type textarea "x"
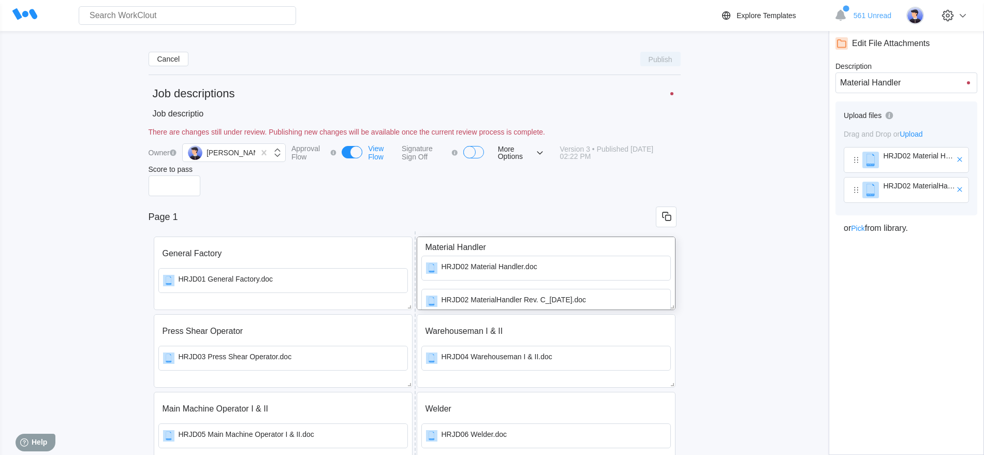
type textarea "Job description"
type textarea "x"
type textarea "Job descriptions"
type textarea "x"
type textarea "Job descriptions"
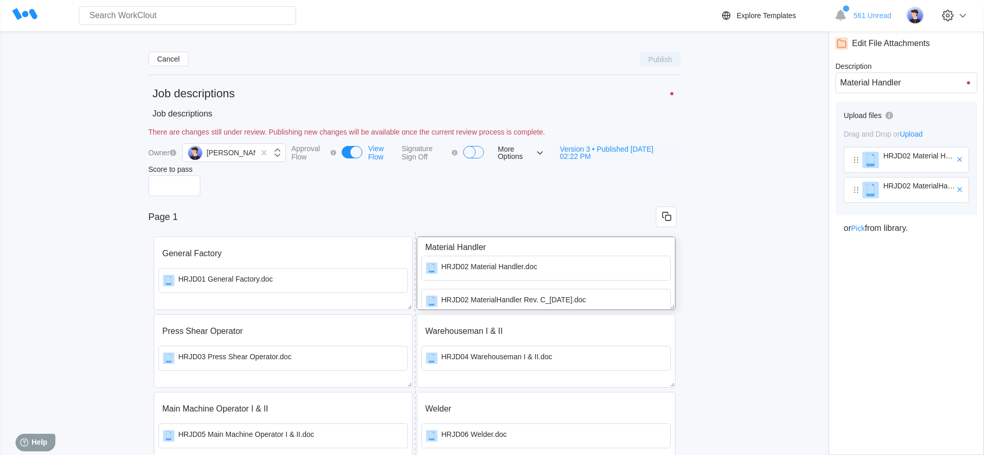
click at [600, 148] on span "Version 3 • Published [DATE] 02:22 PM" at bounding box center [616, 152] width 112 height 14
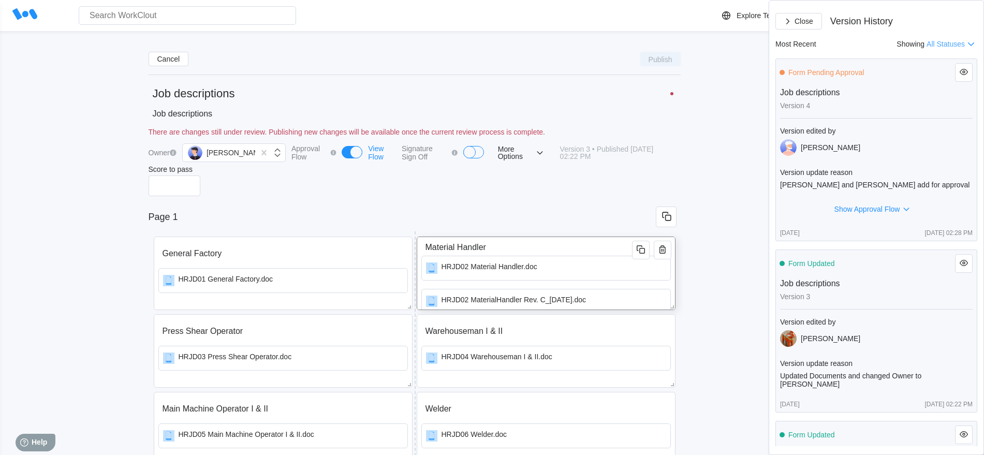
click at [549, 220] on input "Page 1" at bounding box center [402, 217] width 507 height 21
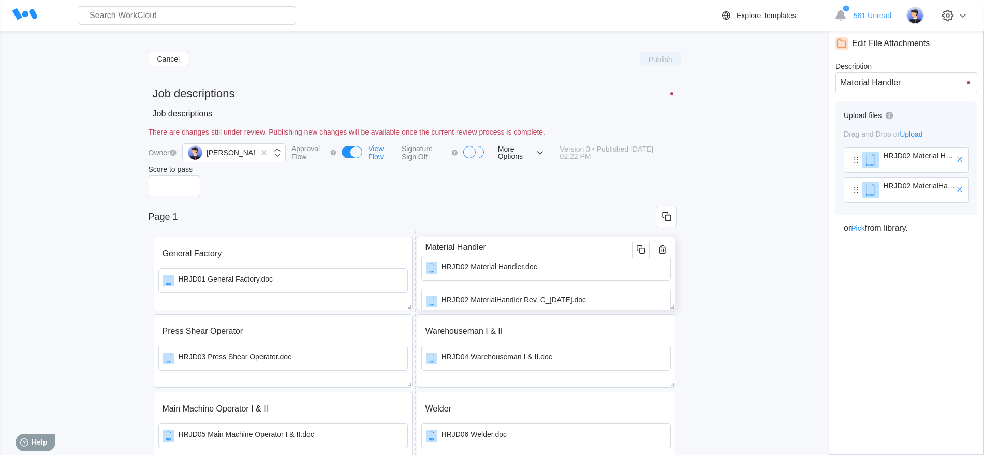
click at [306, 199] on div at bounding box center [415, 201] width 532 height 10
click at [289, 203] on div at bounding box center [415, 201] width 532 height 10
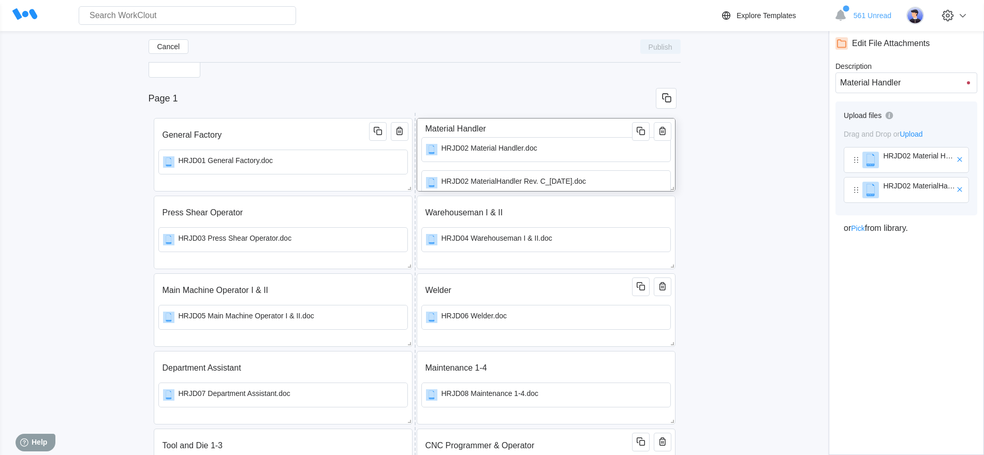
scroll to position [0, 0]
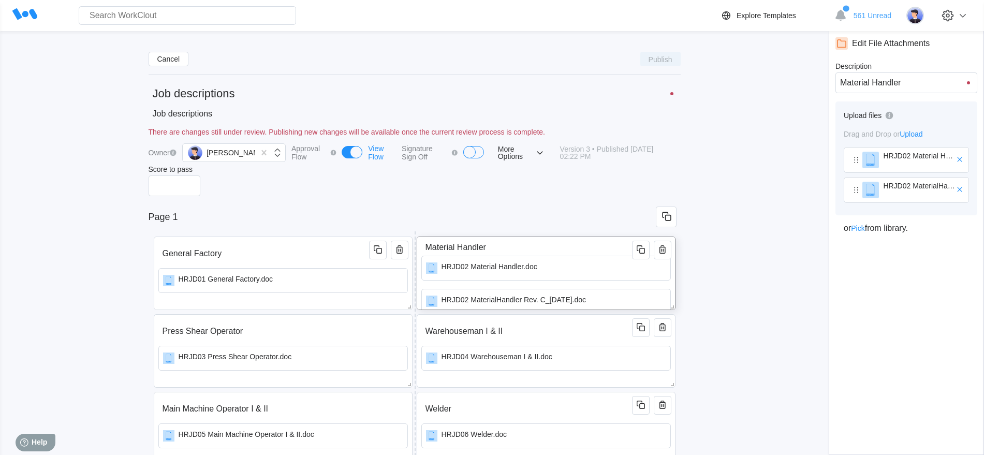
click at [281, 189] on div at bounding box center [415, 185] width 532 height 21
click at [276, 130] on div "There are changes still under review. Publishing new changes will be available …" at bounding box center [415, 132] width 532 height 8
click at [248, 132] on div "There are changes still under review. Publishing new changes will be available …" at bounding box center [415, 132] width 532 height 8
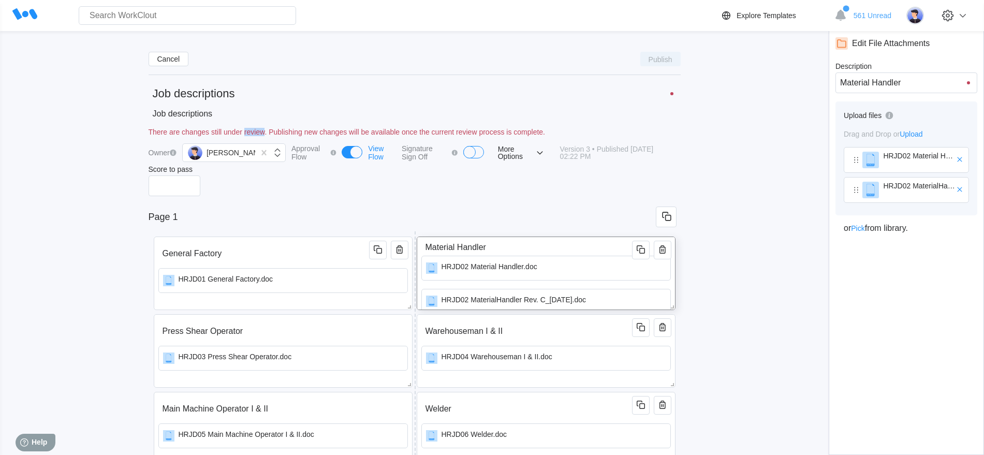
click at [248, 132] on div "There are changes still under review. Publishing new changes will be available …" at bounding box center [415, 132] width 532 height 8
click at [158, 132] on div "There are changes still under review. Publishing new changes will be available …" at bounding box center [415, 132] width 532 height 8
click at [94, 137] on div "Cancel Publish Job descriptions Job descriptions x There are changes still unde…" at bounding box center [492, 369] width 951 height 653
click at [368, 155] on div "View Flow" at bounding box center [382, 152] width 28 height 17
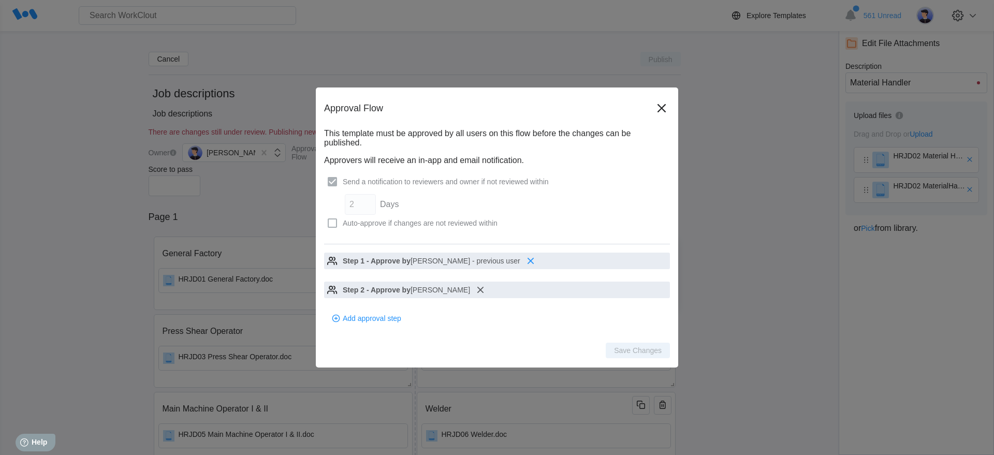
click at [527, 261] on icon at bounding box center [530, 261] width 12 height 12
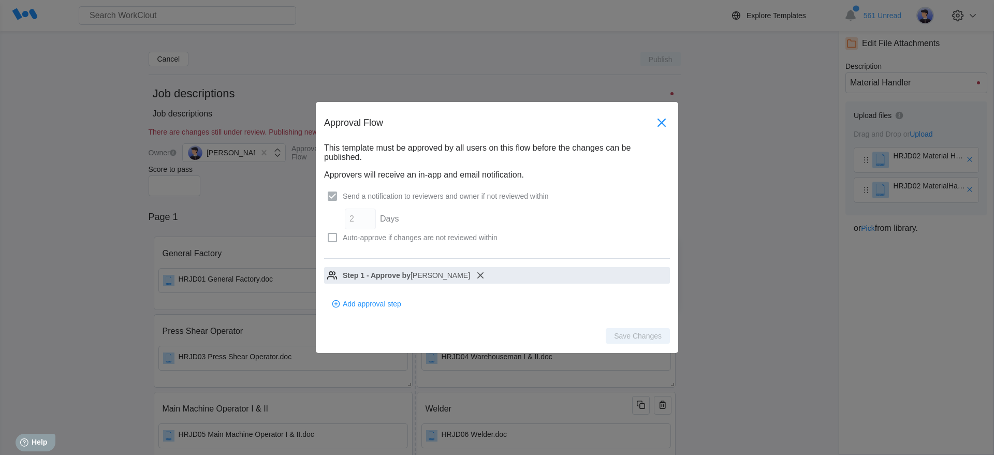
click at [666, 122] on icon at bounding box center [661, 122] width 17 height 17
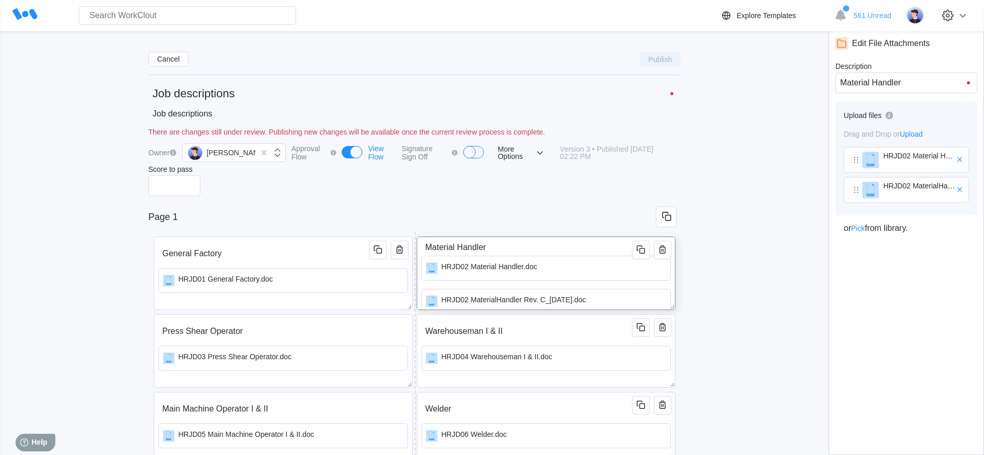
click at [394, 187] on div at bounding box center [415, 185] width 532 height 21
drag, startPoint x: 273, startPoint y: 254, endPoint x: 754, endPoint y: 232, distance: 481.3
click at [754, 232] on div "Cancel Publish Job descriptions Job descriptions x There are changes still unde…" at bounding box center [492, 369] width 951 height 653
click at [741, 246] on div "Cancel Publish Job descriptions Job descriptions x There are changes still unde…" at bounding box center [492, 369] width 951 height 653
drag, startPoint x: 268, startPoint y: 218, endPoint x: 273, endPoint y: 217, distance: 5.4
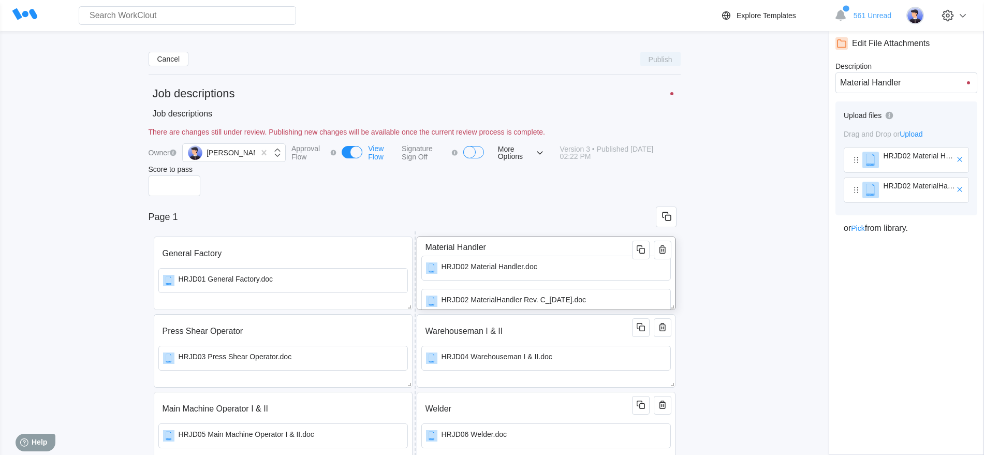
click at [270, 218] on input "Page 1" at bounding box center [402, 217] width 507 height 21
click at [534, 150] on icon "button" at bounding box center [539, 152] width 11 height 11
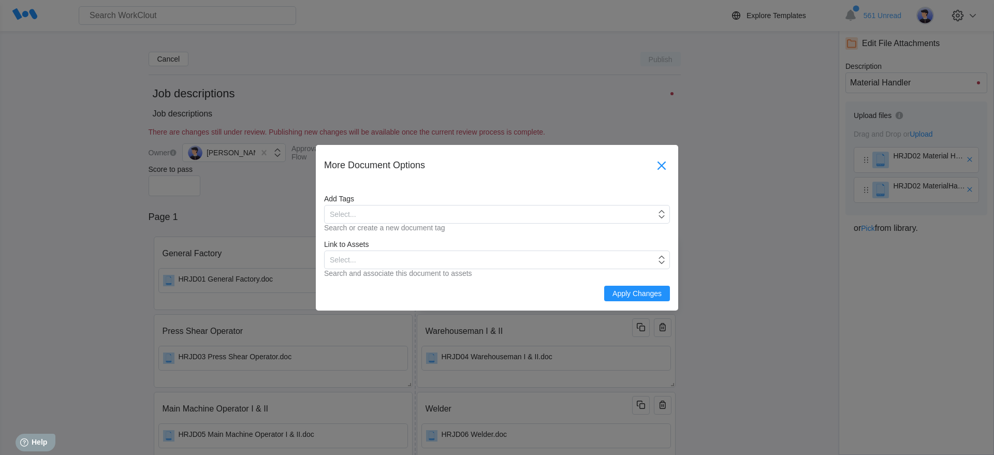
click at [667, 165] on icon at bounding box center [661, 165] width 17 height 17
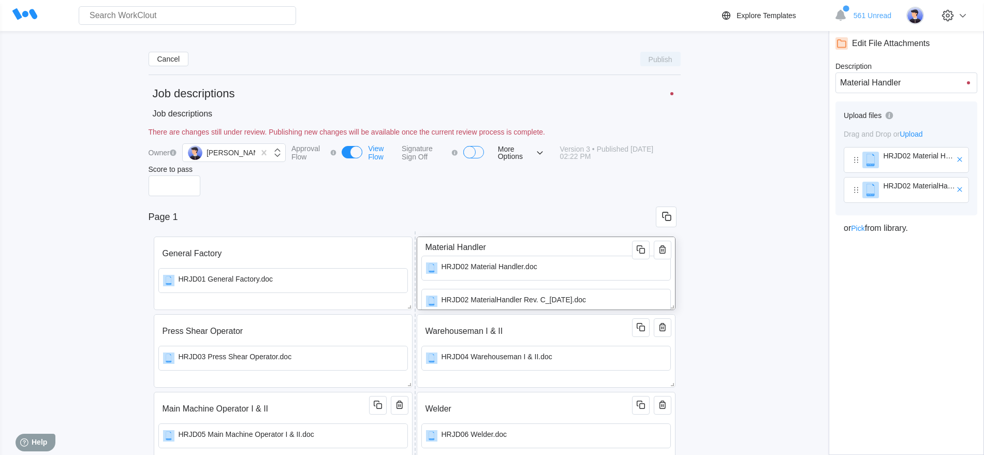
click at [752, 180] on div "Cancel Publish Job descriptions Job descriptions x There are changes still unde…" at bounding box center [492, 369] width 951 height 653
click at [917, 78] on input "Material Handler" at bounding box center [906, 82] width 142 height 21
drag, startPoint x: 900, startPoint y: 83, endPoint x: 808, endPoint y: 85, distance: 91.6
click at [809, 84] on div "Cancel Publish Job descriptions Job descriptions x There are changes still unde…" at bounding box center [492, 369] width 951 height 653
click at [913, 81] on input "Material Handler" at bounding box center [906, 82] width 142 height 21
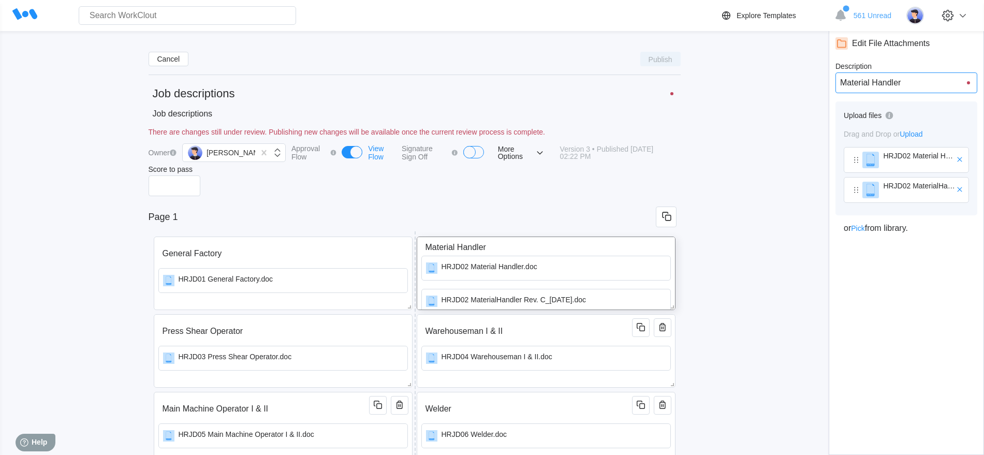
type input "Material Handler"
type input "Material Handler R"
type input "Material Handler Re"
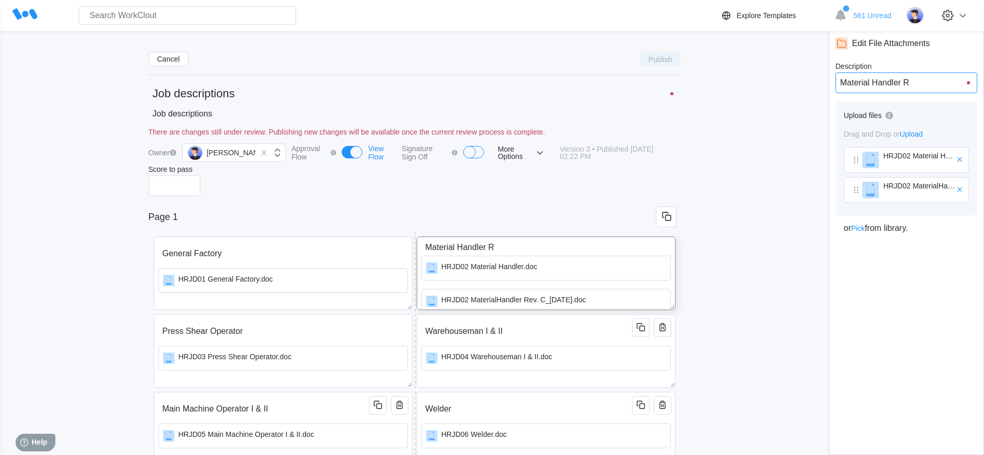
type input "Material Handler Re"
type input "Material Handler Rev"
type input "Material Handler Rev."
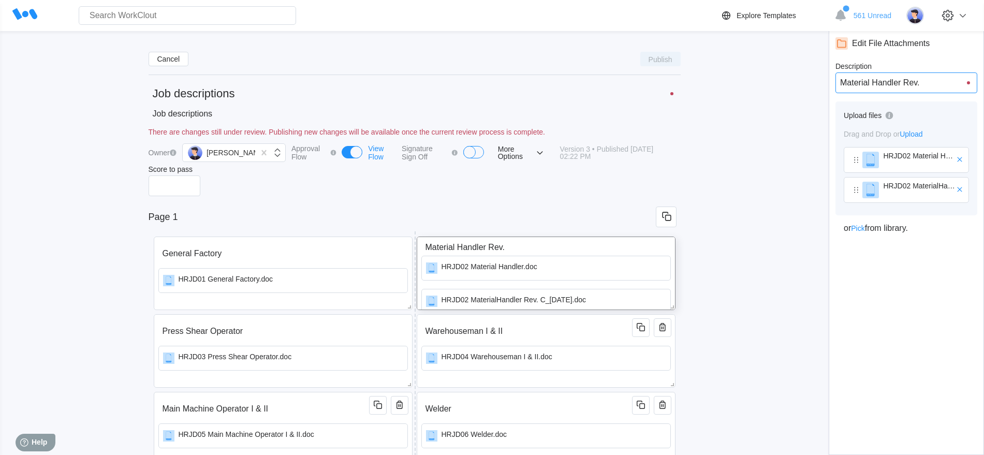
type input "Material Handler Rev."
type input "Material Handler Rev. C"
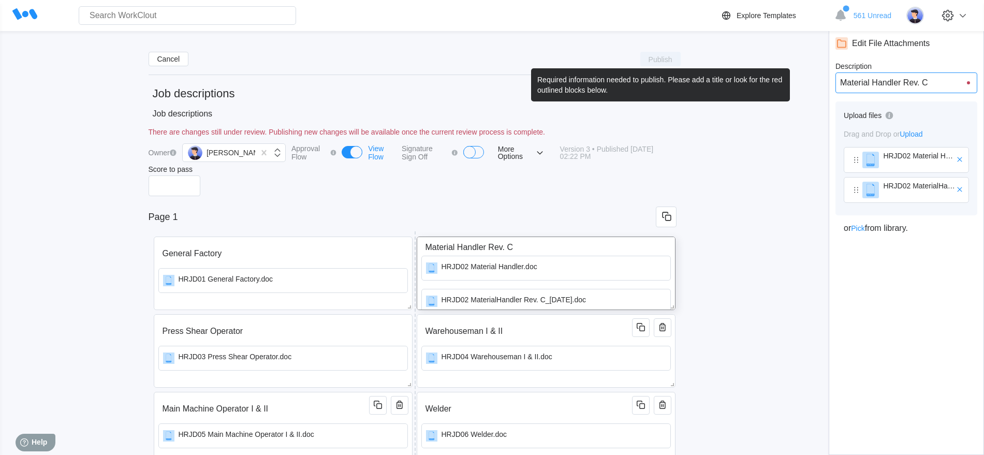
type input "Material Handler Rev. C"
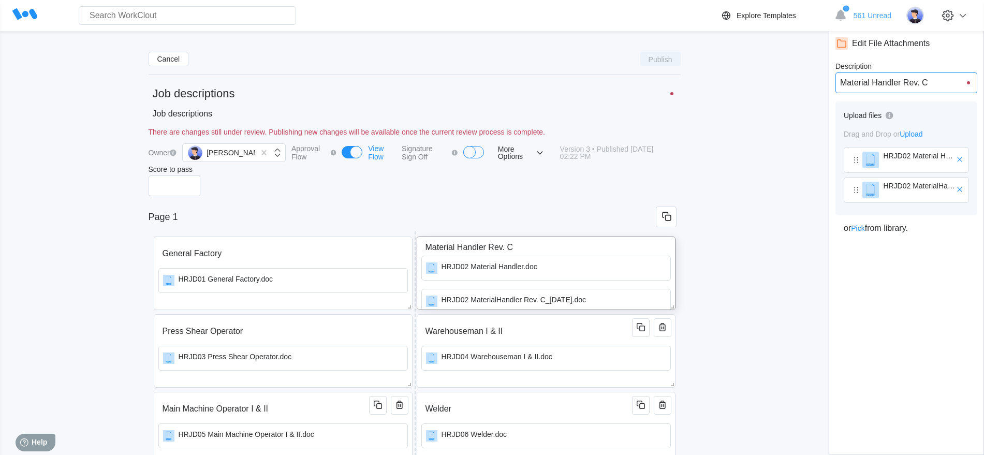
click at [940, 84] on input "Material Handler Rev. C" at bounding box center [906, 82] width 142 height 21
click at [441, 200] on div at bounding box center [415, 201] width 532 height 10
click at [20, 13] on icon at bounding box center [24, 13] width 25 height 11
